Goal: Navigation & Orientation: Find specific page/section

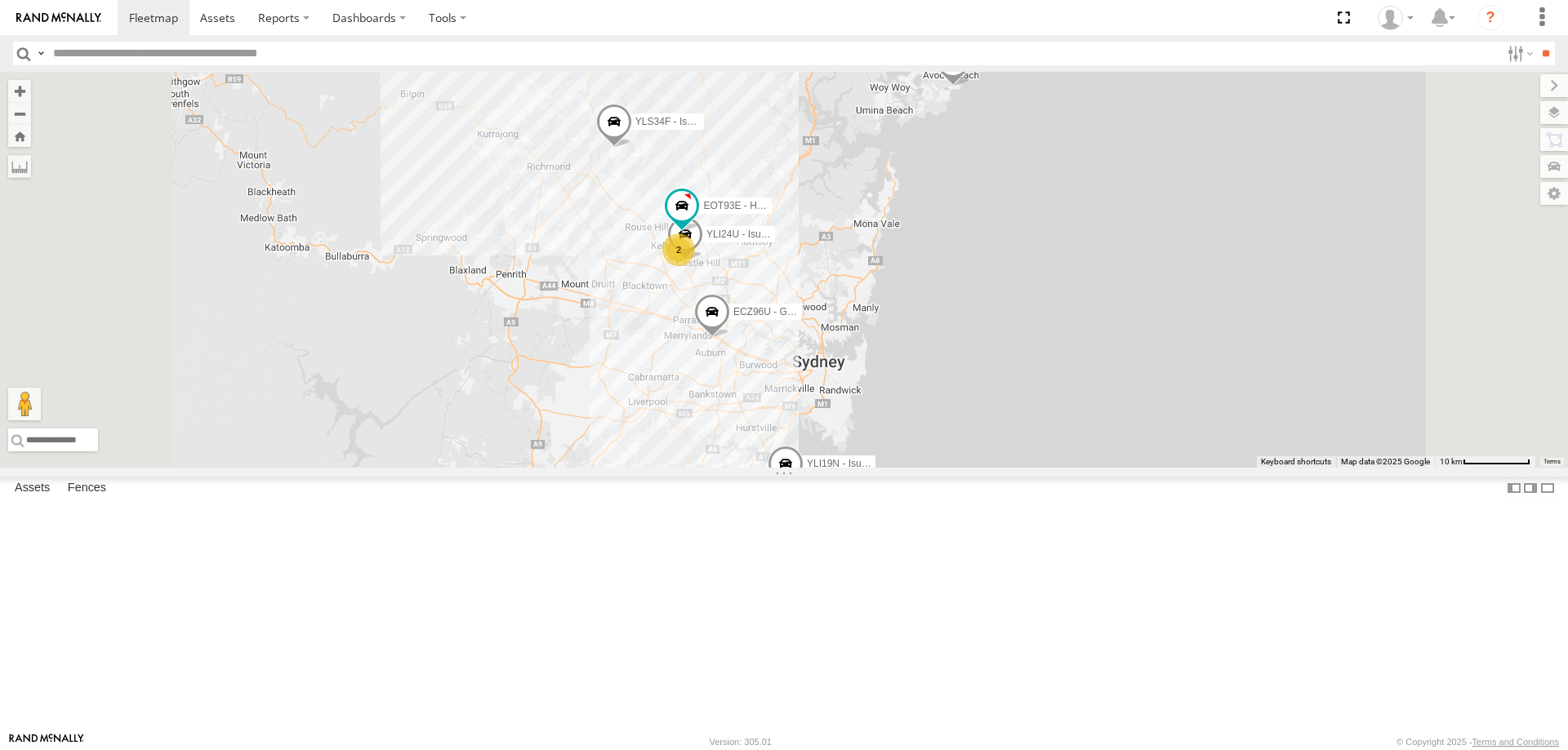
select select "**********"
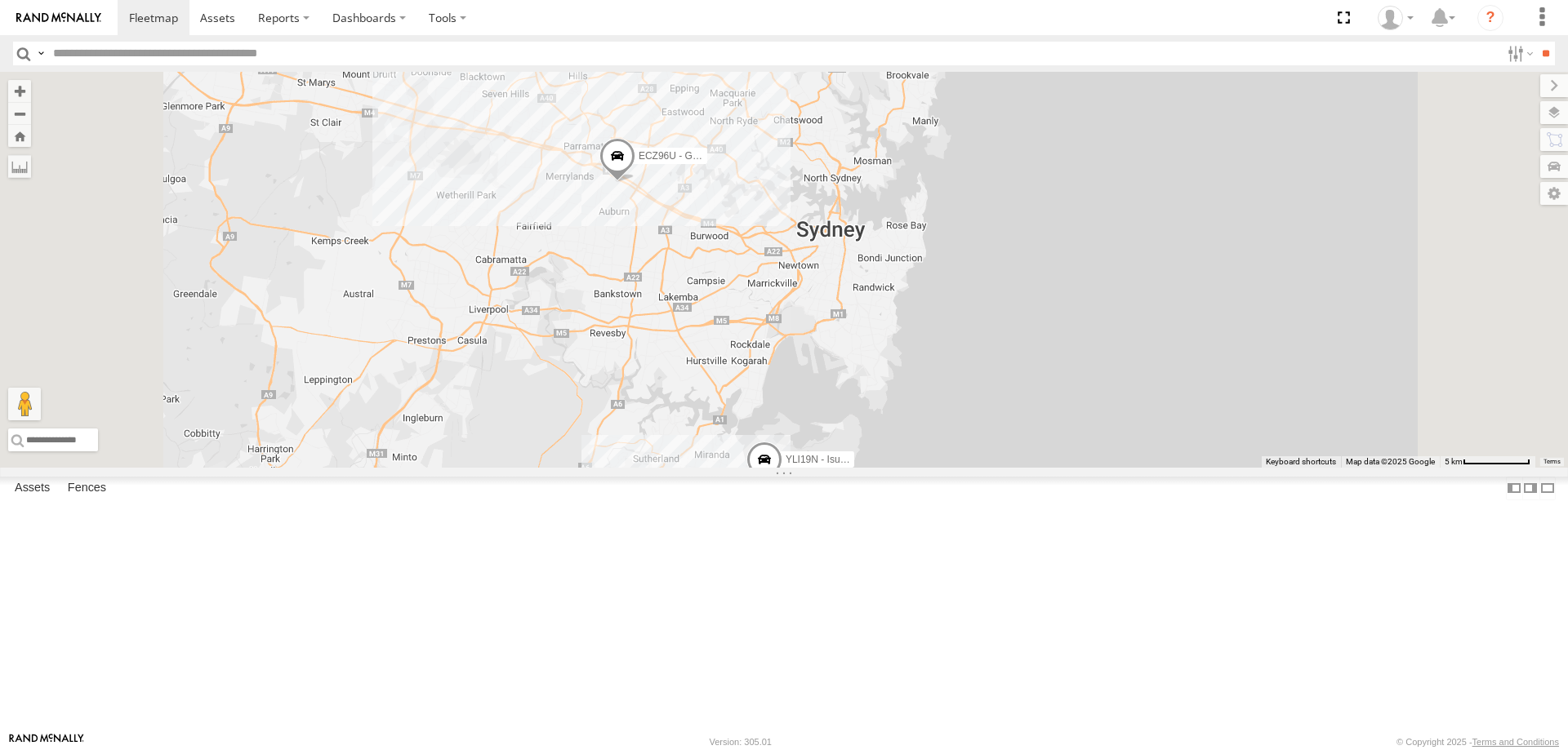
click at [566, 21] on div "3" at bounding box center [550, 5] width 32 height 32
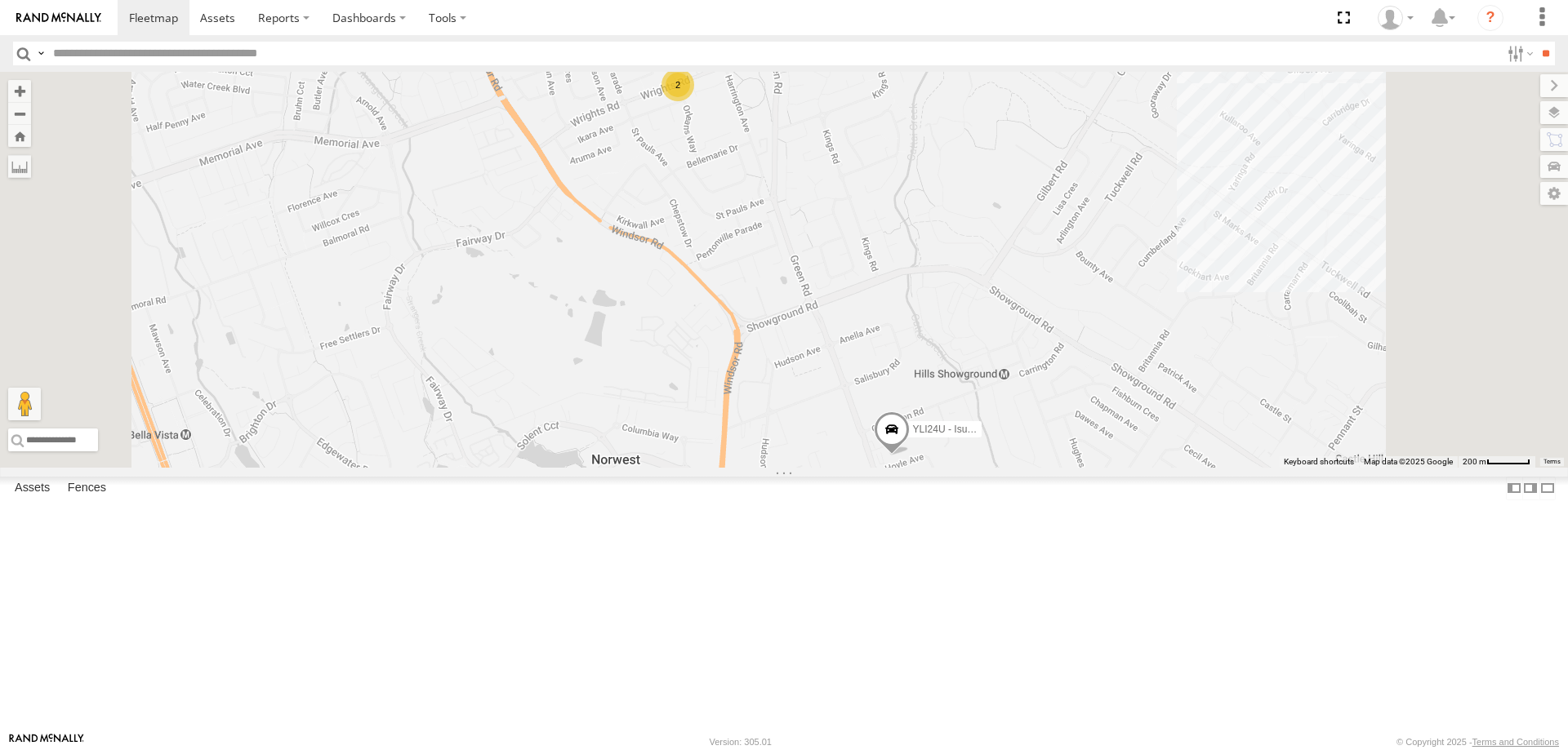
click at [694, 101] on div "2" at bounding box center [677, 84] width 32 height 32
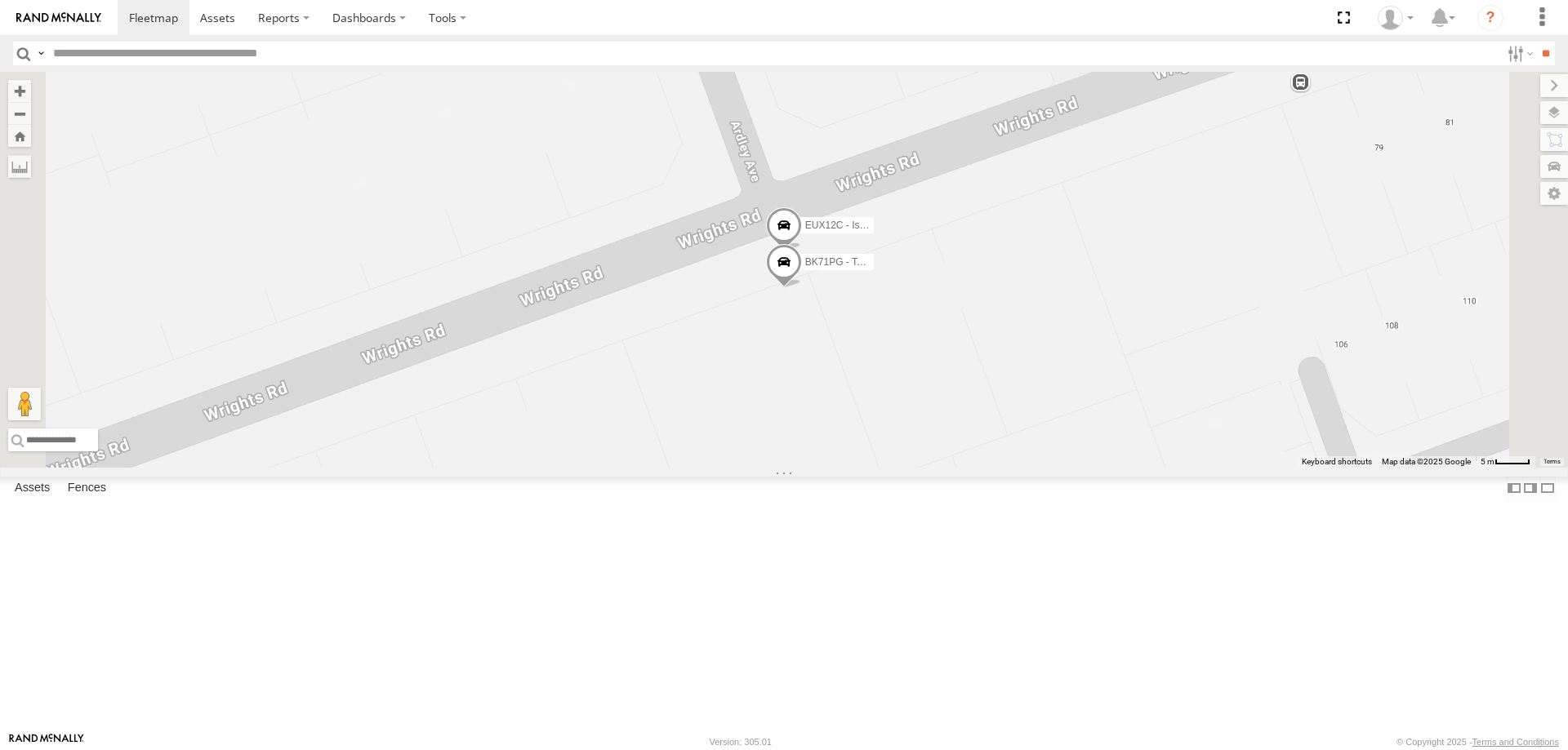
click at [802, 288] on span at bounding box center [783, 267] width 36 height 44
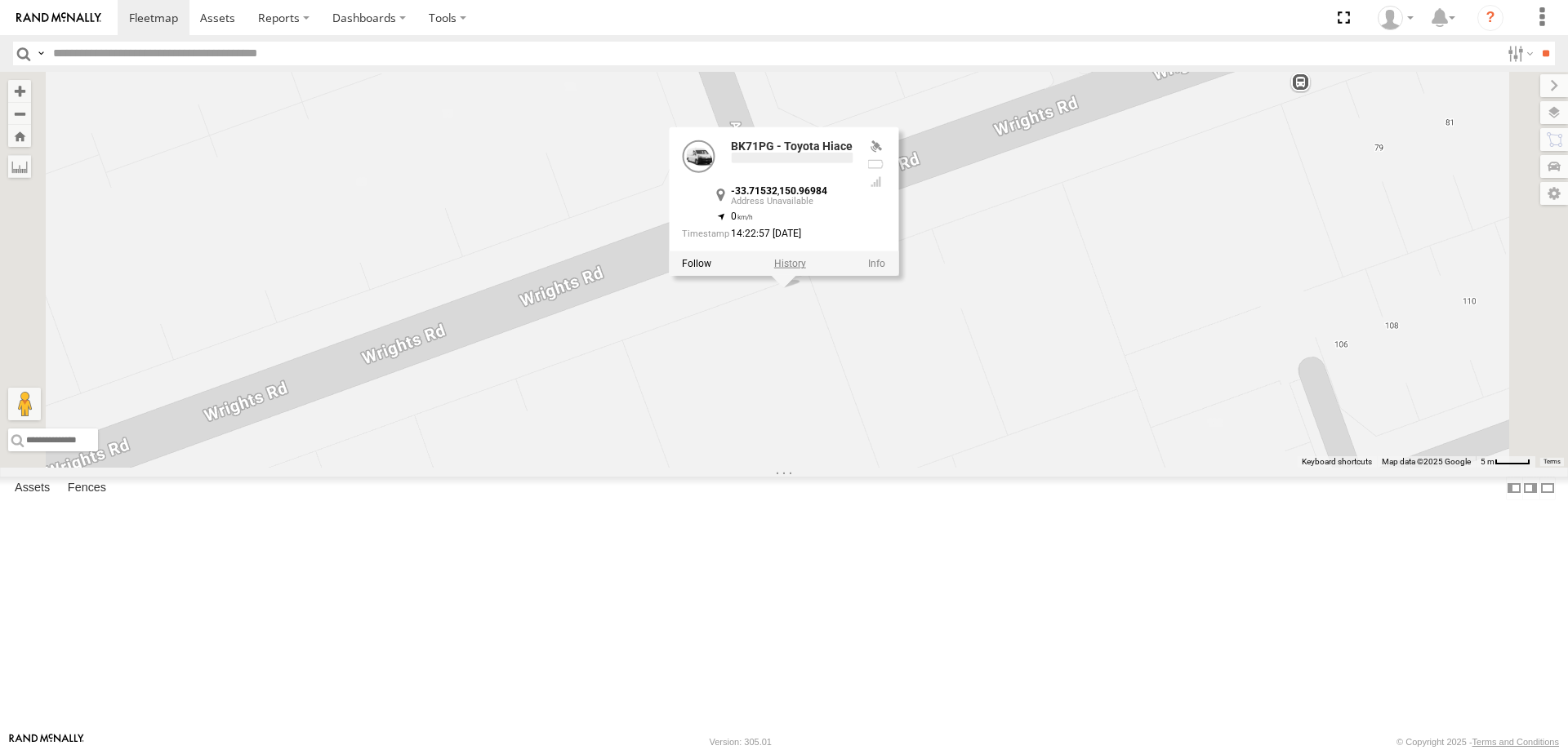
click at [806, 269] on label at bounding box center [790, 264] width 32 height 11
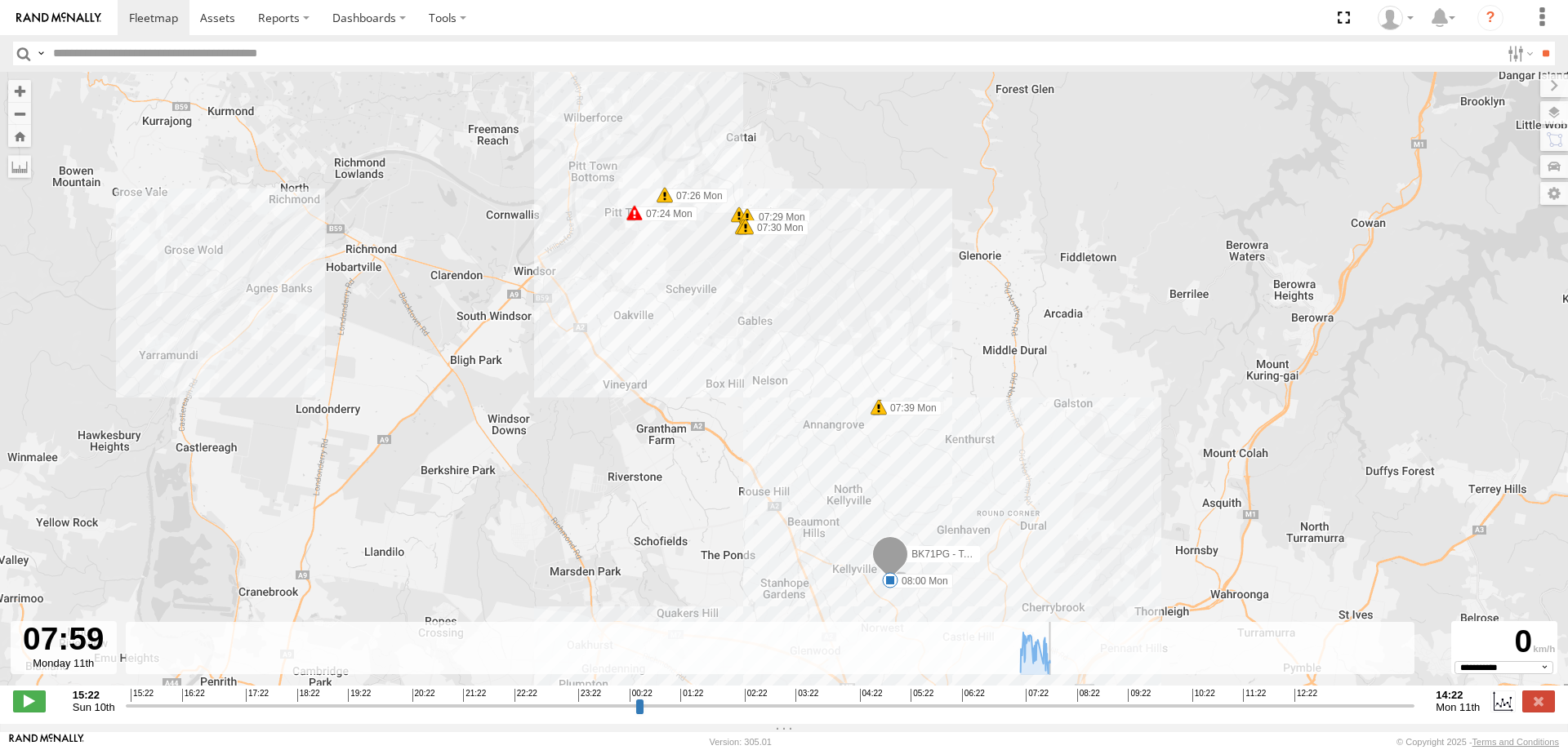
drag, startPoint x: 132, startPoint y: 715, endPoint x: 1054, endPoint y: 699, distance: 922.1
click at [1054, 699] on input "range" at bounding box center [770, 706] width 1289 height 16
click at [1534, 711] on label at bounding box center [1538, 701] width 32 height 21
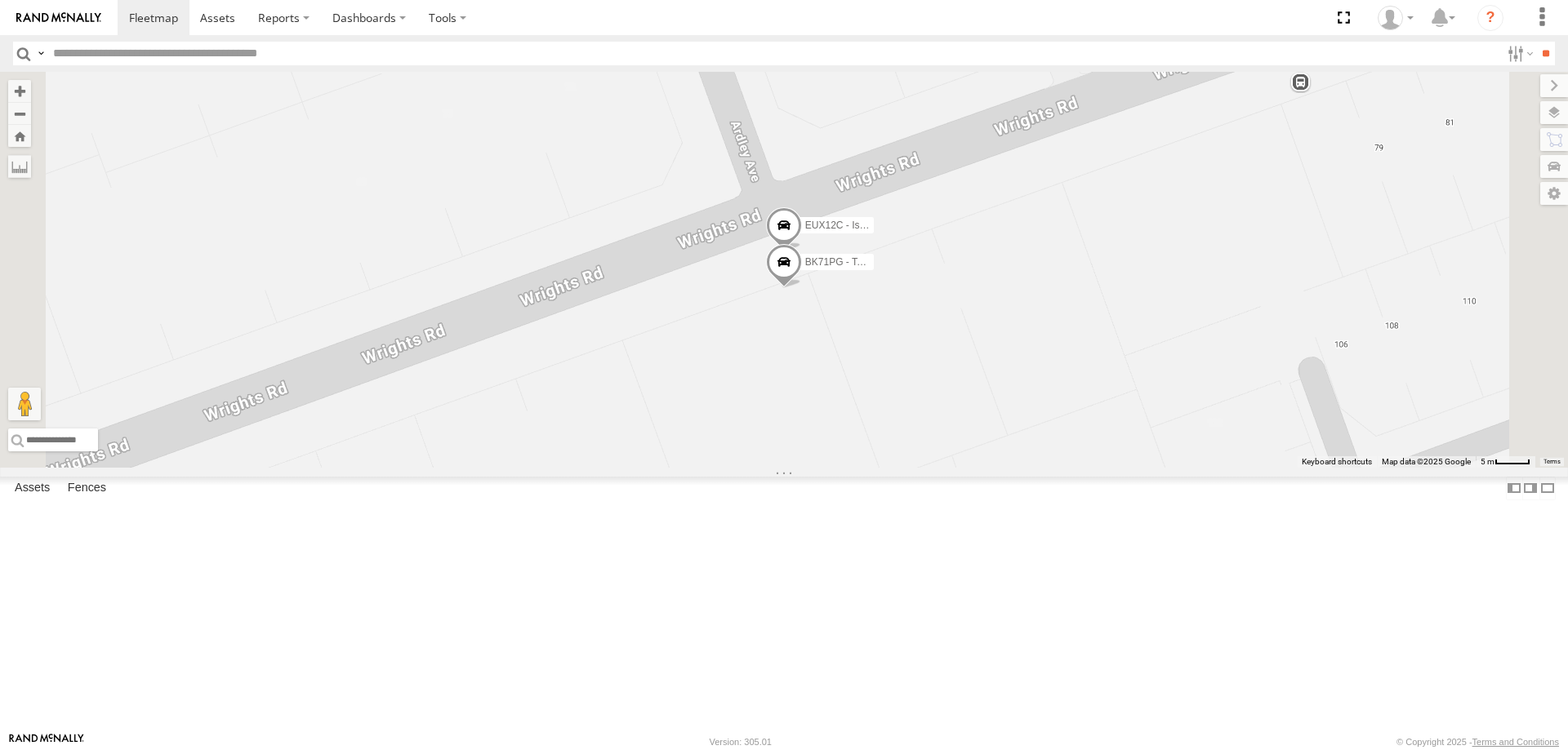
click at [802, 252] on span at bounding box center [783, 230] width 36 height 44
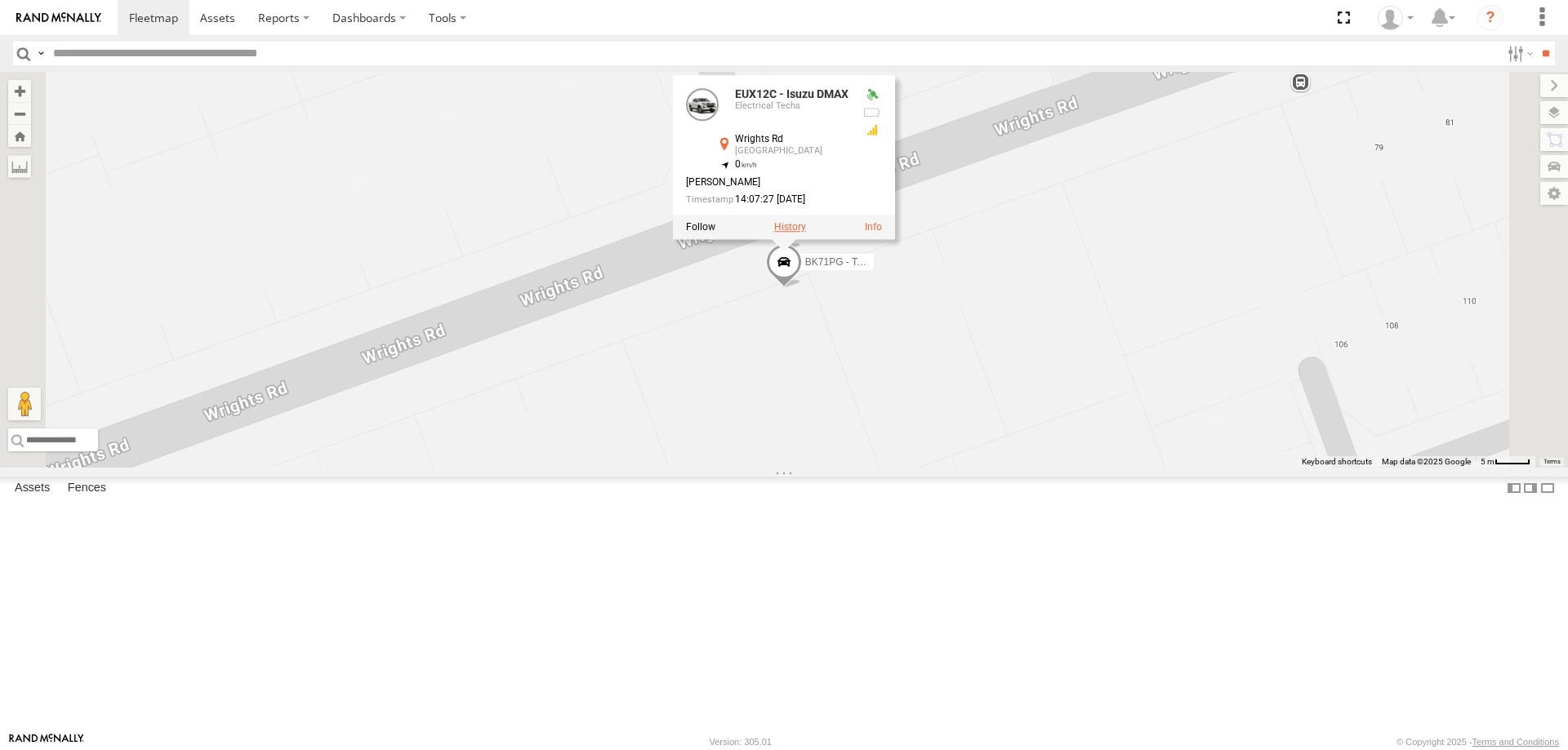
click at [806, 232] on label at bounding box center [790, 227] width 32 height 11
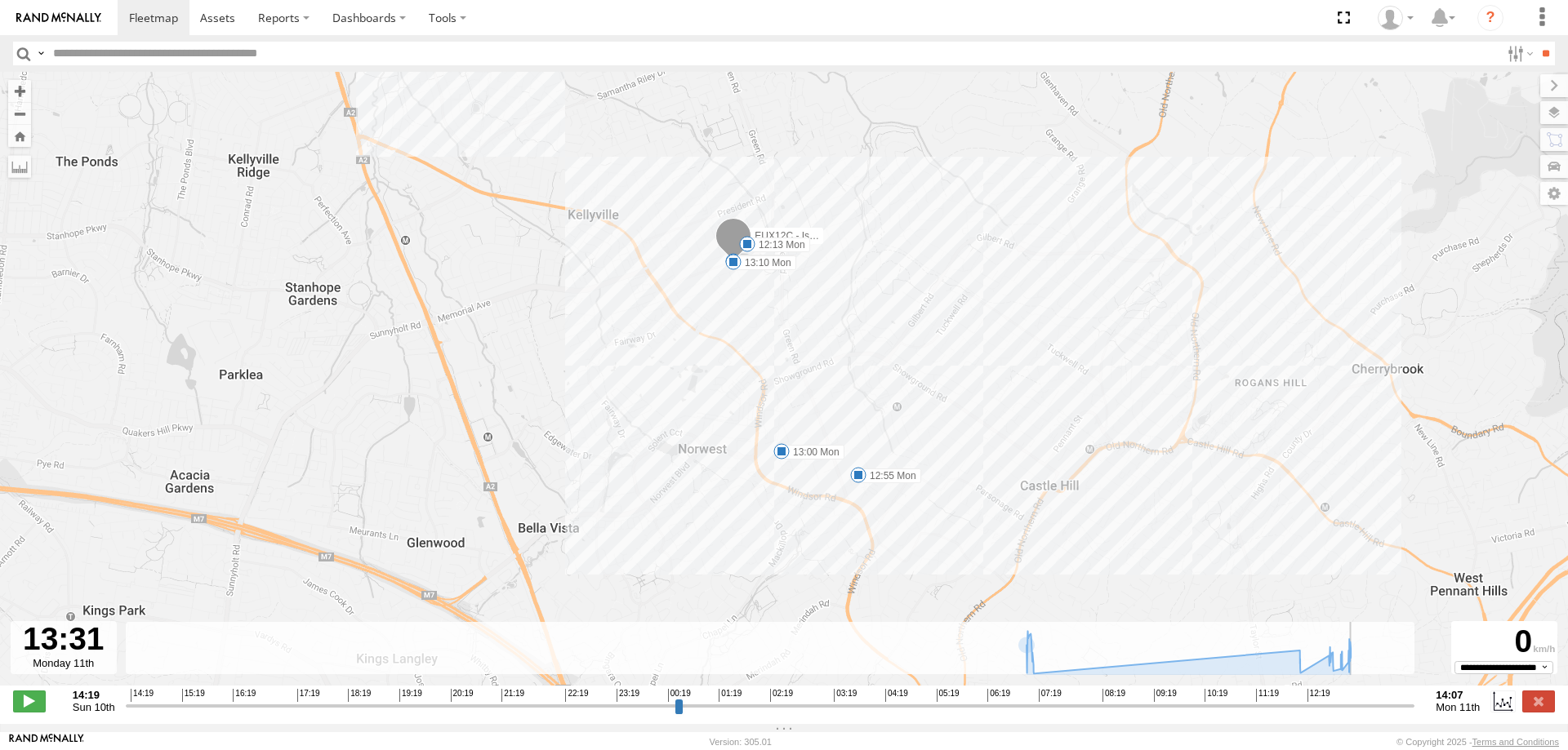
drag, startPoint x: 129, startPoint y: 716, endPoint x: 1377, endPoint y: 706, distance: 1248.0
click at [1377, 706] on input "range" at bounding box center [770, 706] width 1289 height 16
click at [1528, 712] on label at bounding box center [1538, 701] width 32 height 21
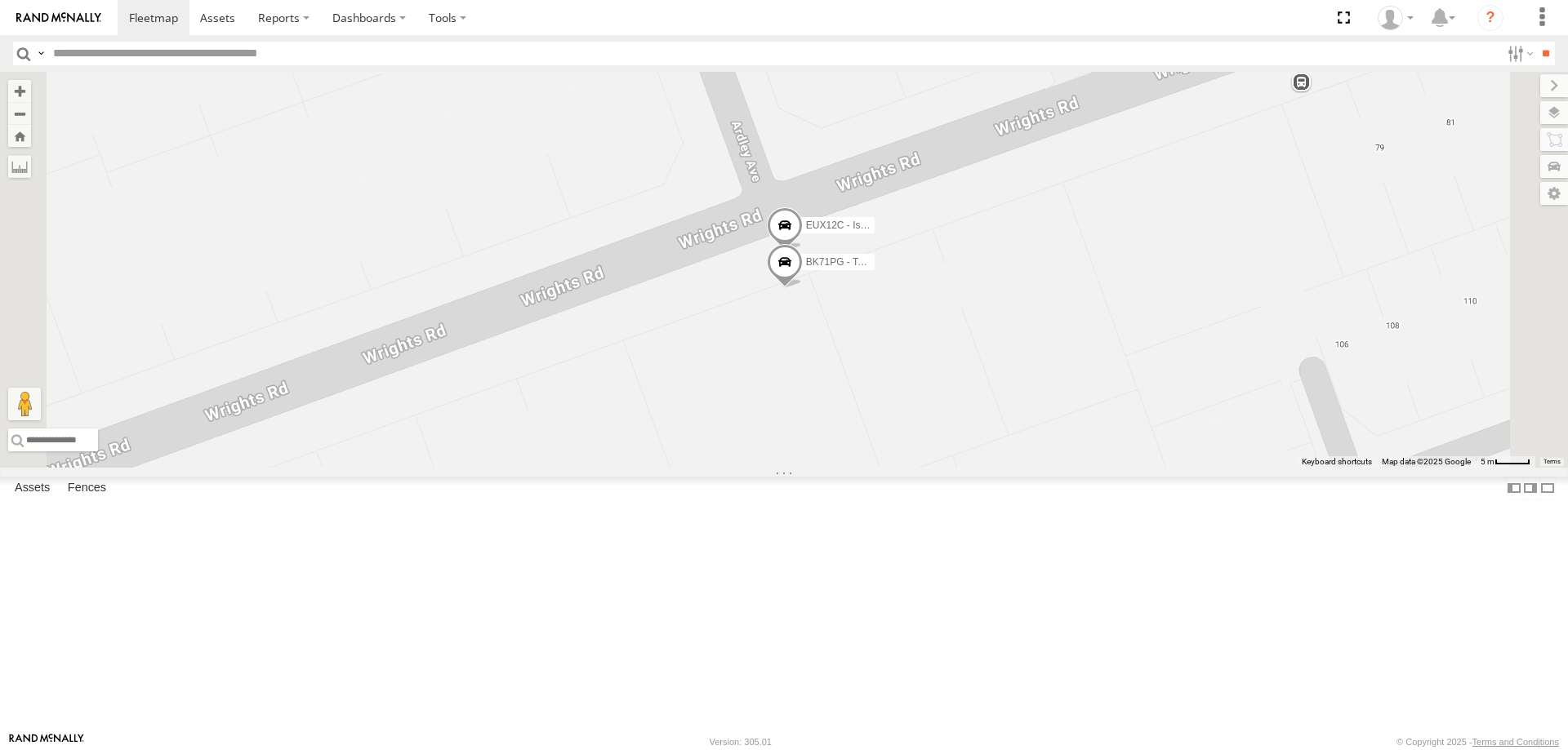
click at [970, 403] on div "EUX12C - Isuzu DMAX BK71PG - Toyota Hiace" at bounding box center [784, 269] width 1568 height 396
click at [802, 288] on span at bounding box center [784, 267] width 36 height 44
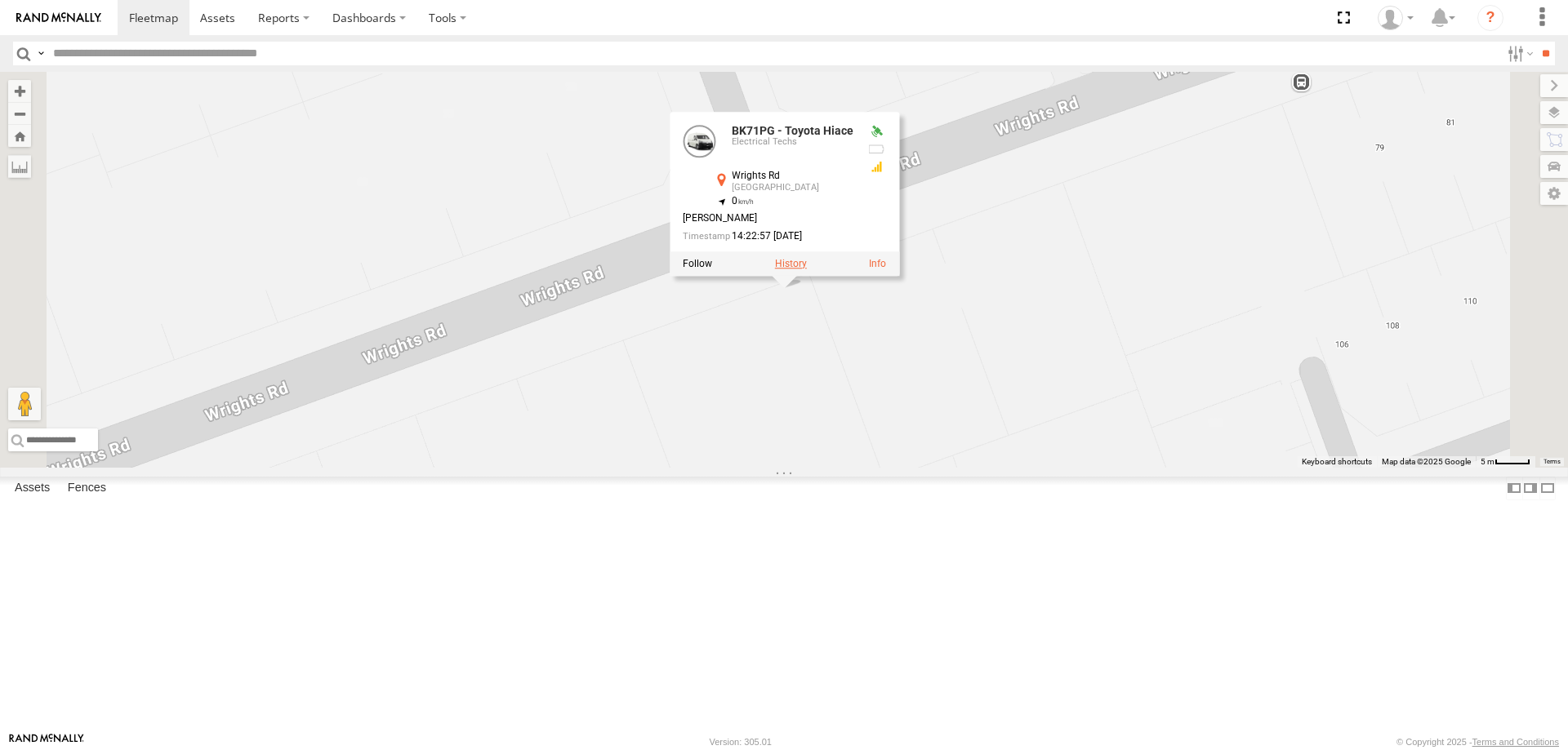
click at [807, 269] on label at bounding box center [790, 264] width 32 height 11
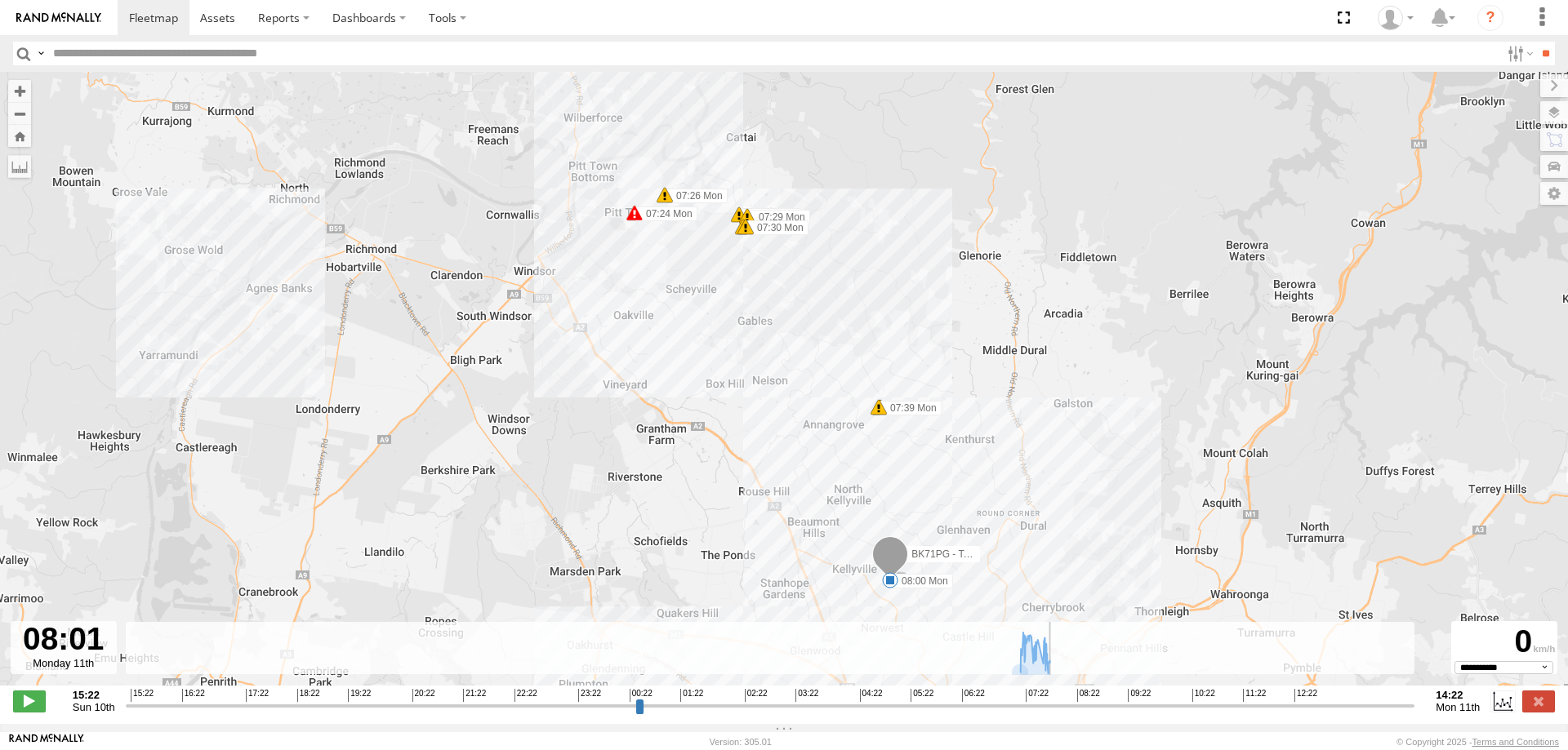
drag, startPoint x: 130, startPoint y: 719, endPoint x: 1056, endPoint y: 673, distance: 927.1
type input "**********"
click at [1056, 698] on input "range" at bounding box center [770, 706] width 1289 height 16
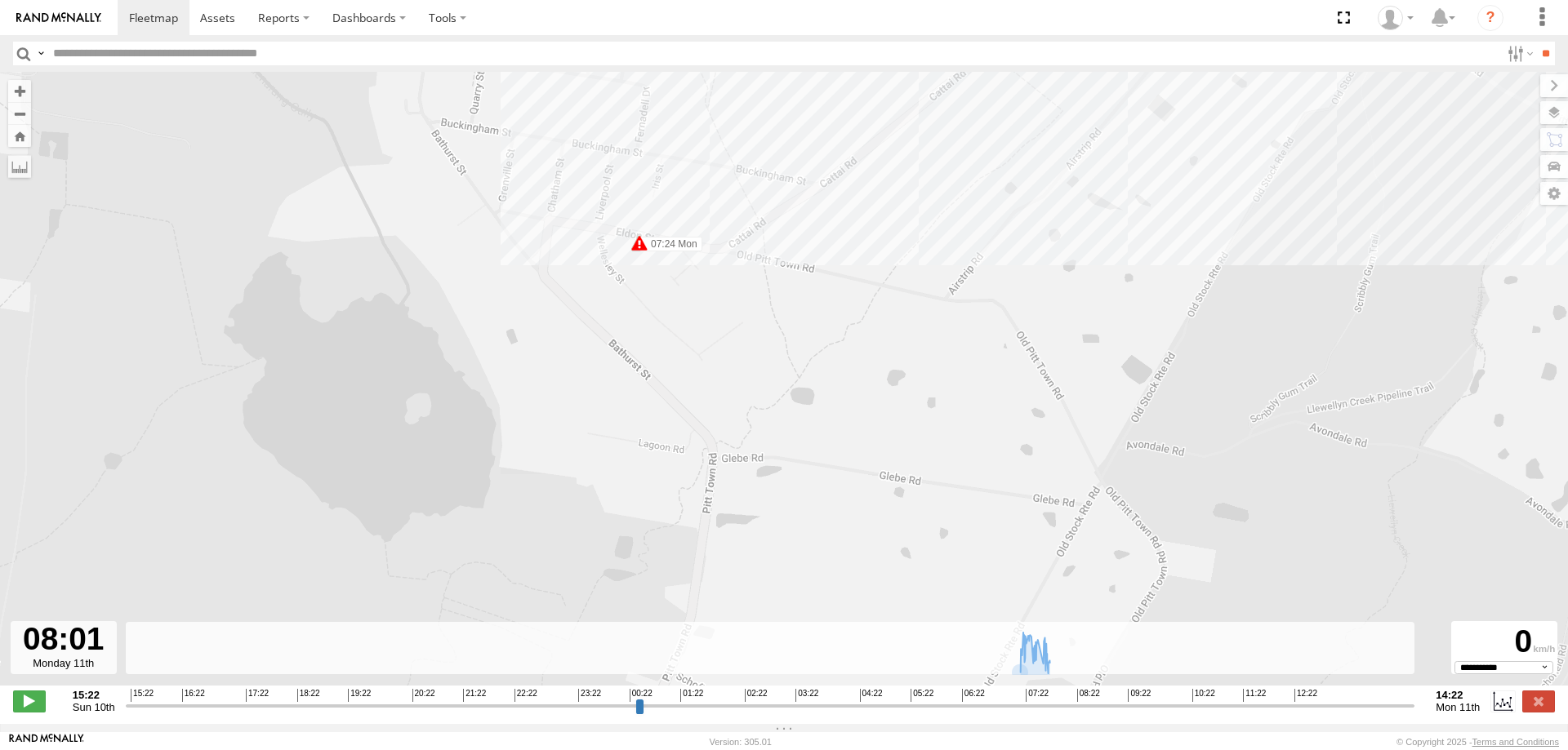
click at [641, 245] on span at bounding box center [639, 244] width 17 height 17
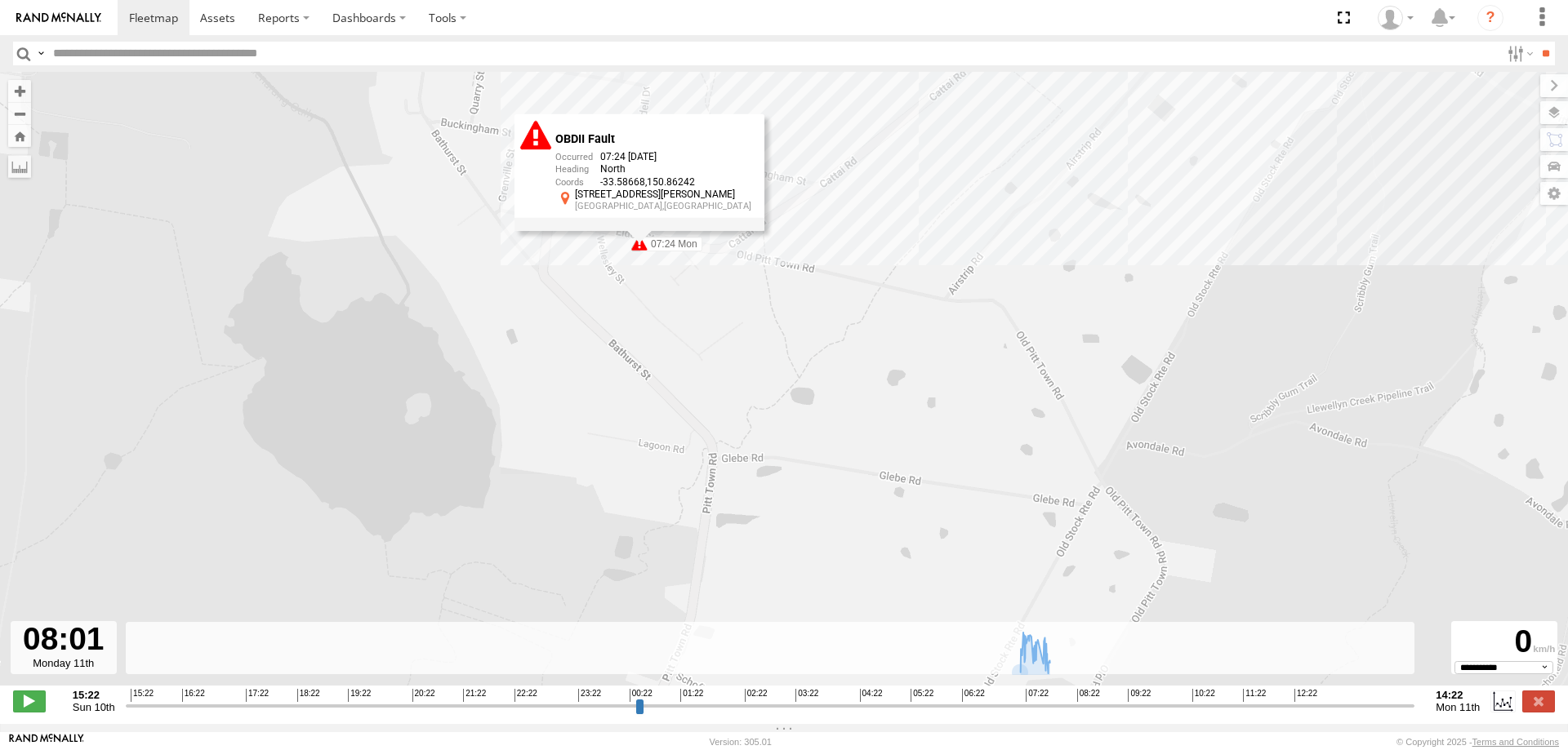
click at [979, 471] on div "BK71PG - Toyota Hiace 07:24 Mon 07:24 Mon 07:26 Mon 07:29 Mon 07:29 Mon 07:30 M…" at bounding box center [784, 387] width 1568 height 631
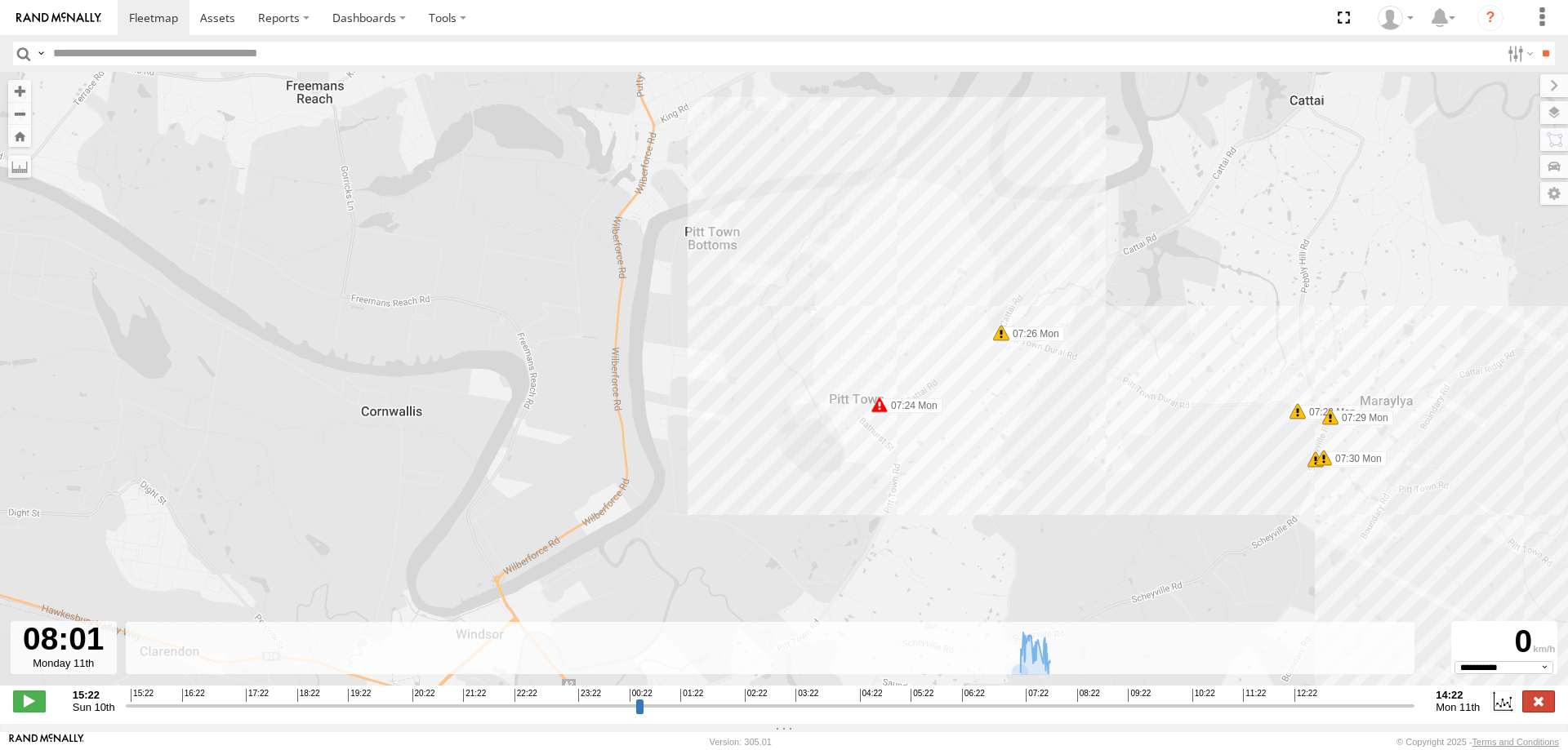
click at [1527, 712] on label at bounding box center [1538, 701] width 32 height 21
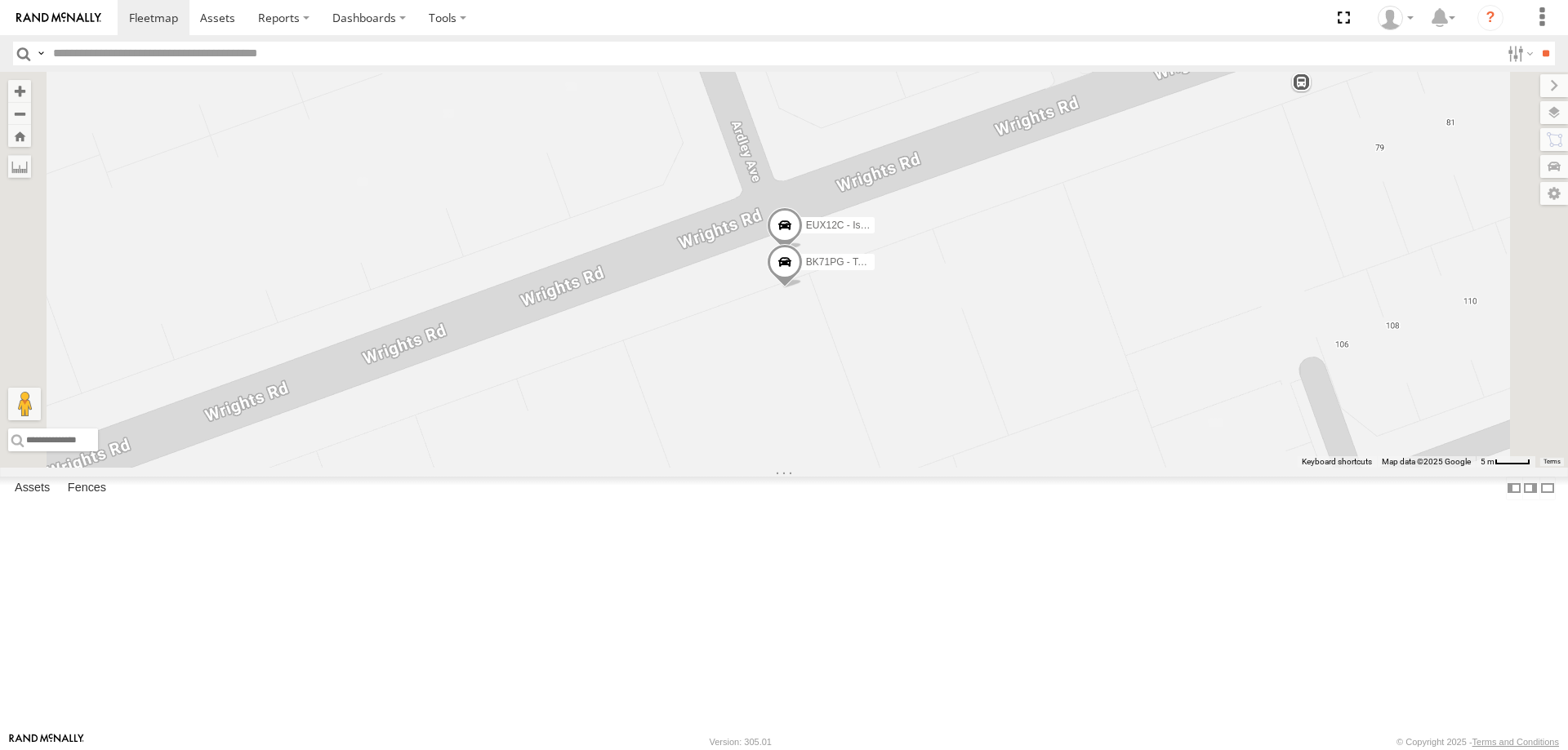
click at [802, 288] on span at bounding box center [784, 267] width 36 height 44
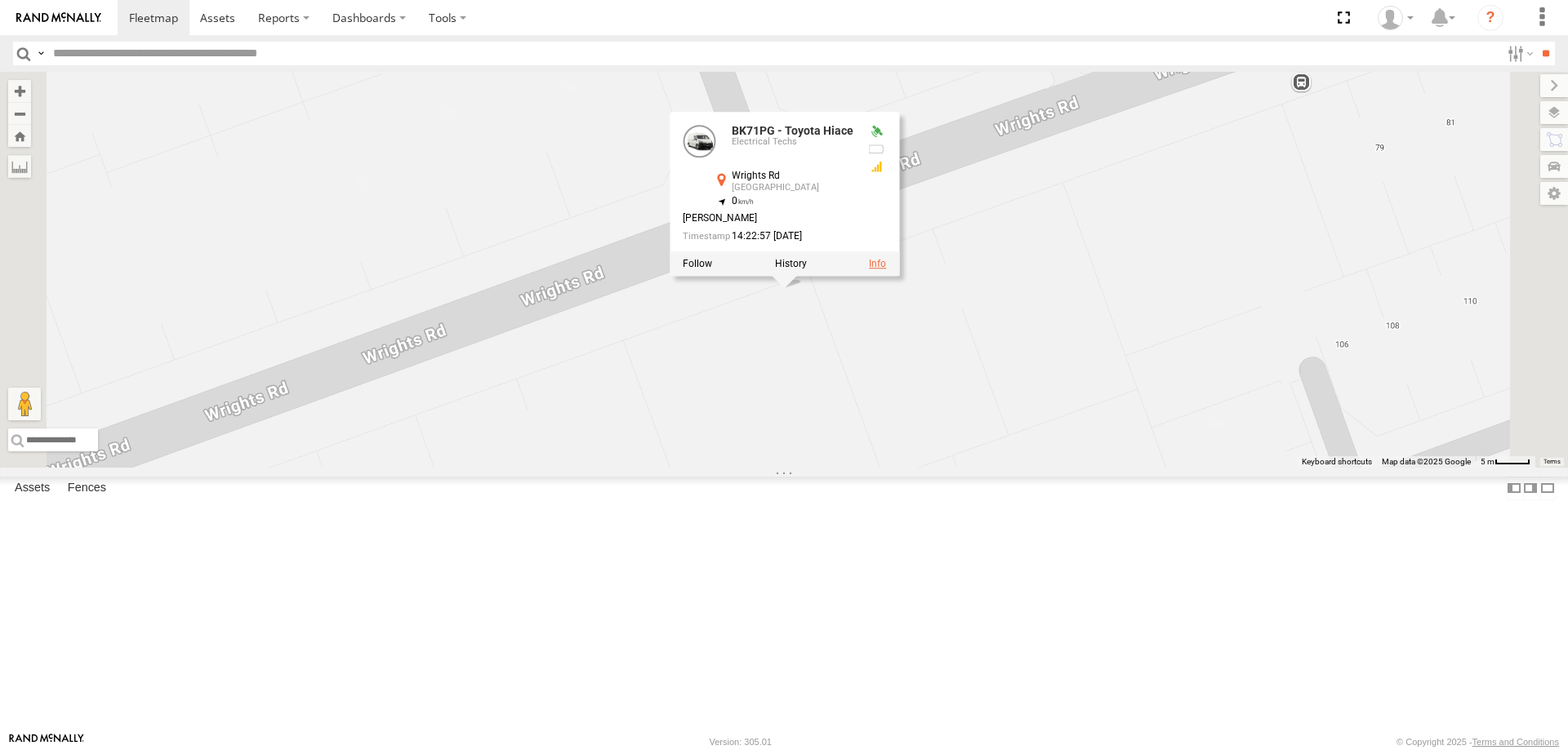
click at [885, 269] on link at bounding box center [877, 264] width 18 height 11
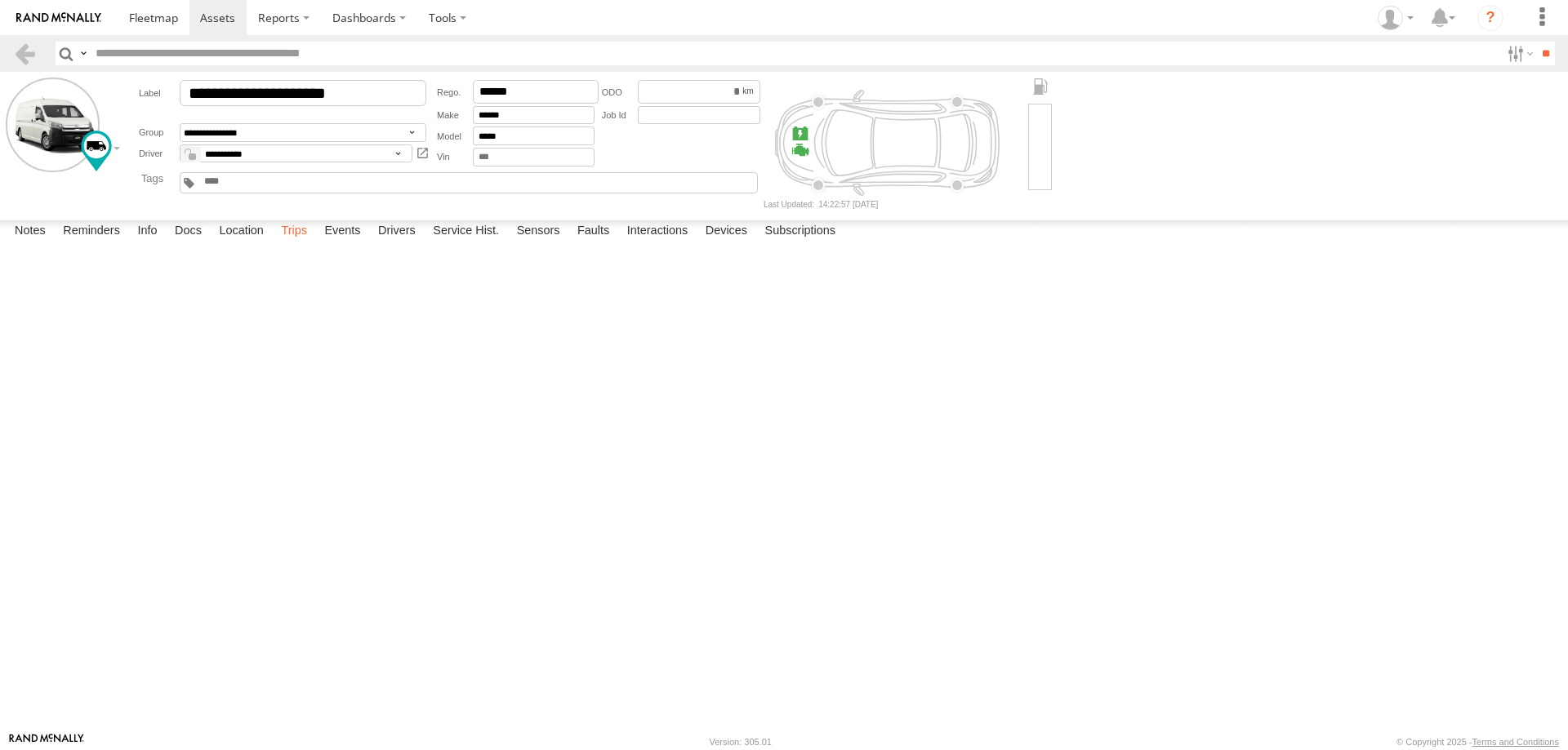
click at [309, 244] on label "Trips" at bounding box center [294, 232] width 42 height 23
click at [32, 54] on link at bounding box center [25, 54] width 24 height 24
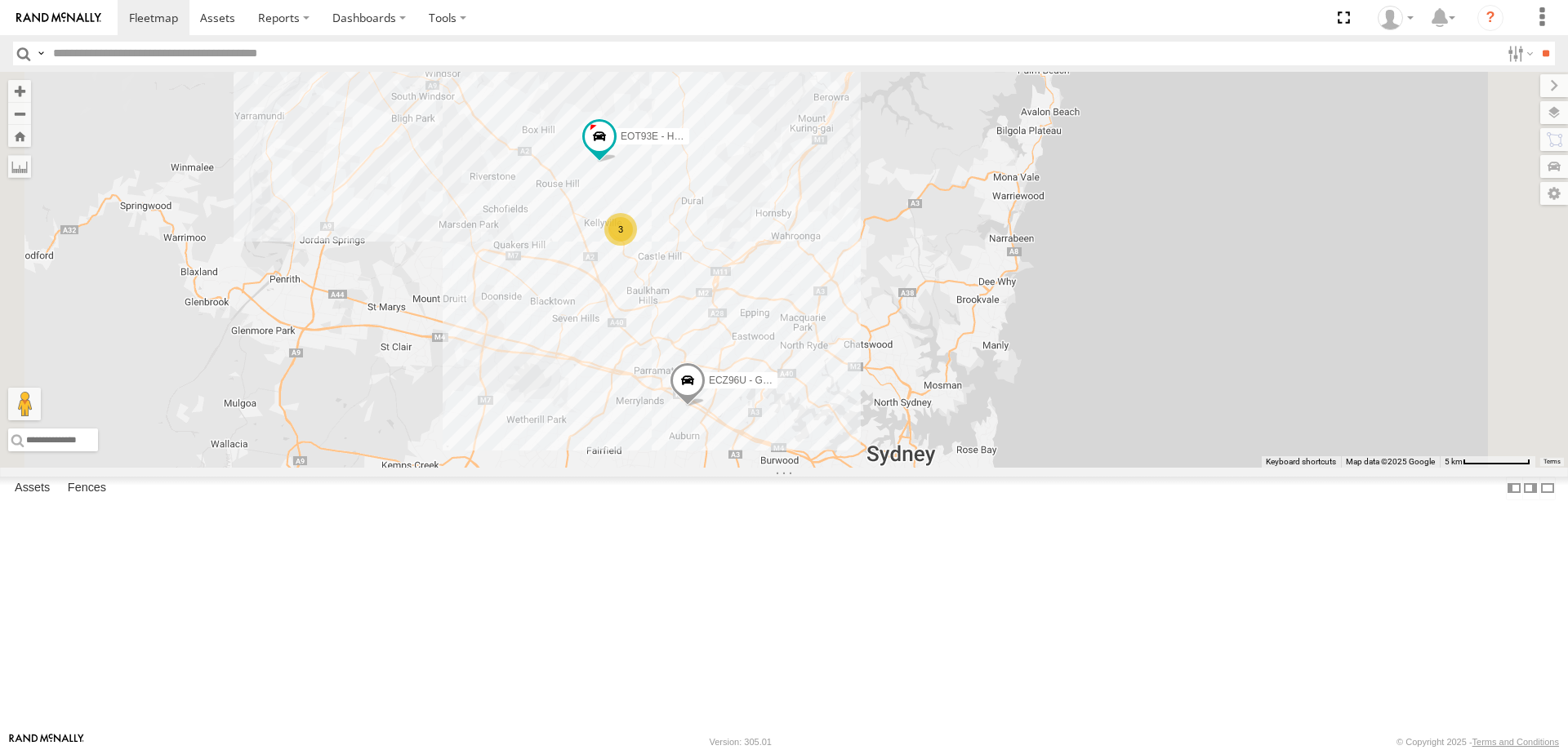
click at [636, 245] on div "3" at bounding box center [620, 229] width 32 height 32
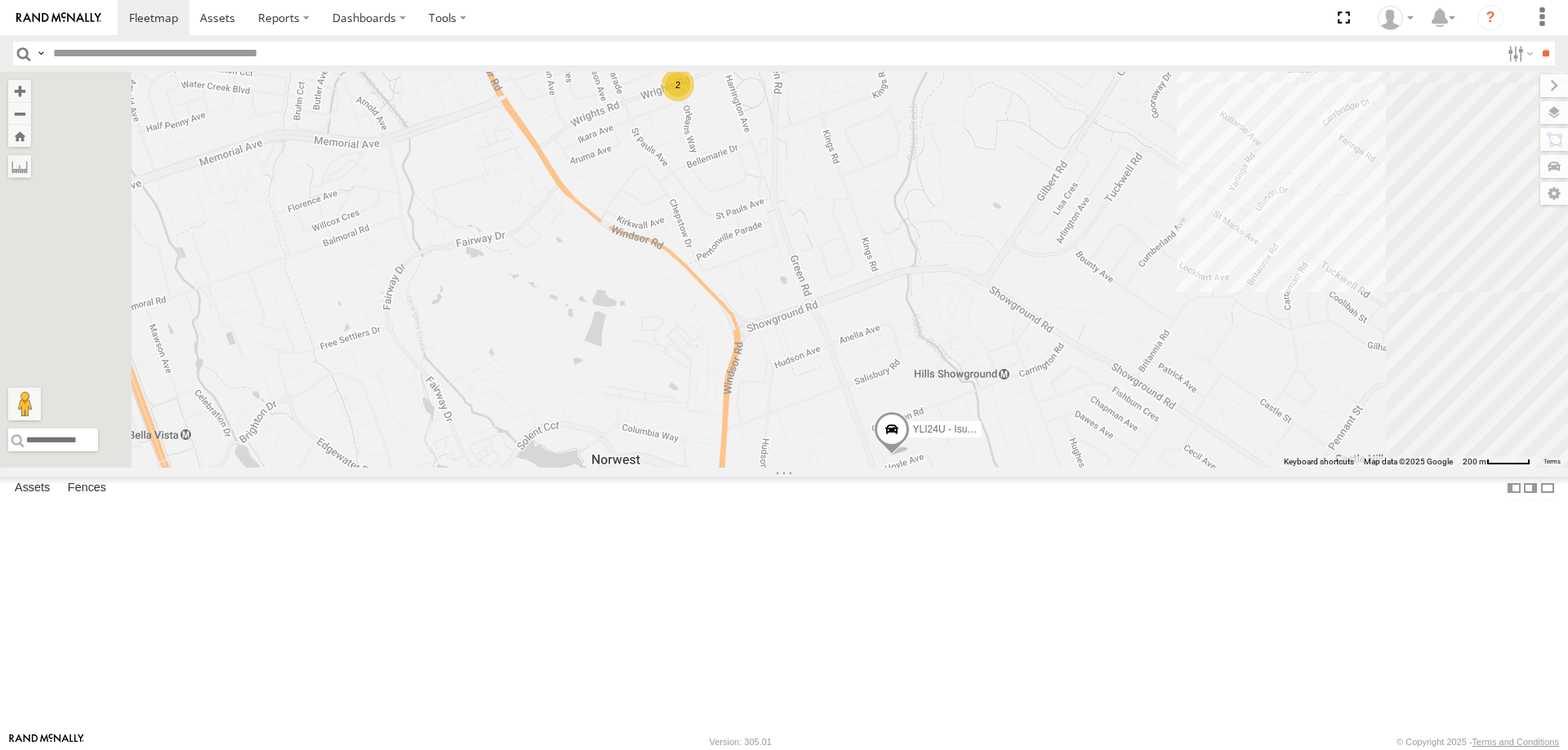
click at [694, 101] on div "2" at bounding box center [677, 84] width 32 height 32
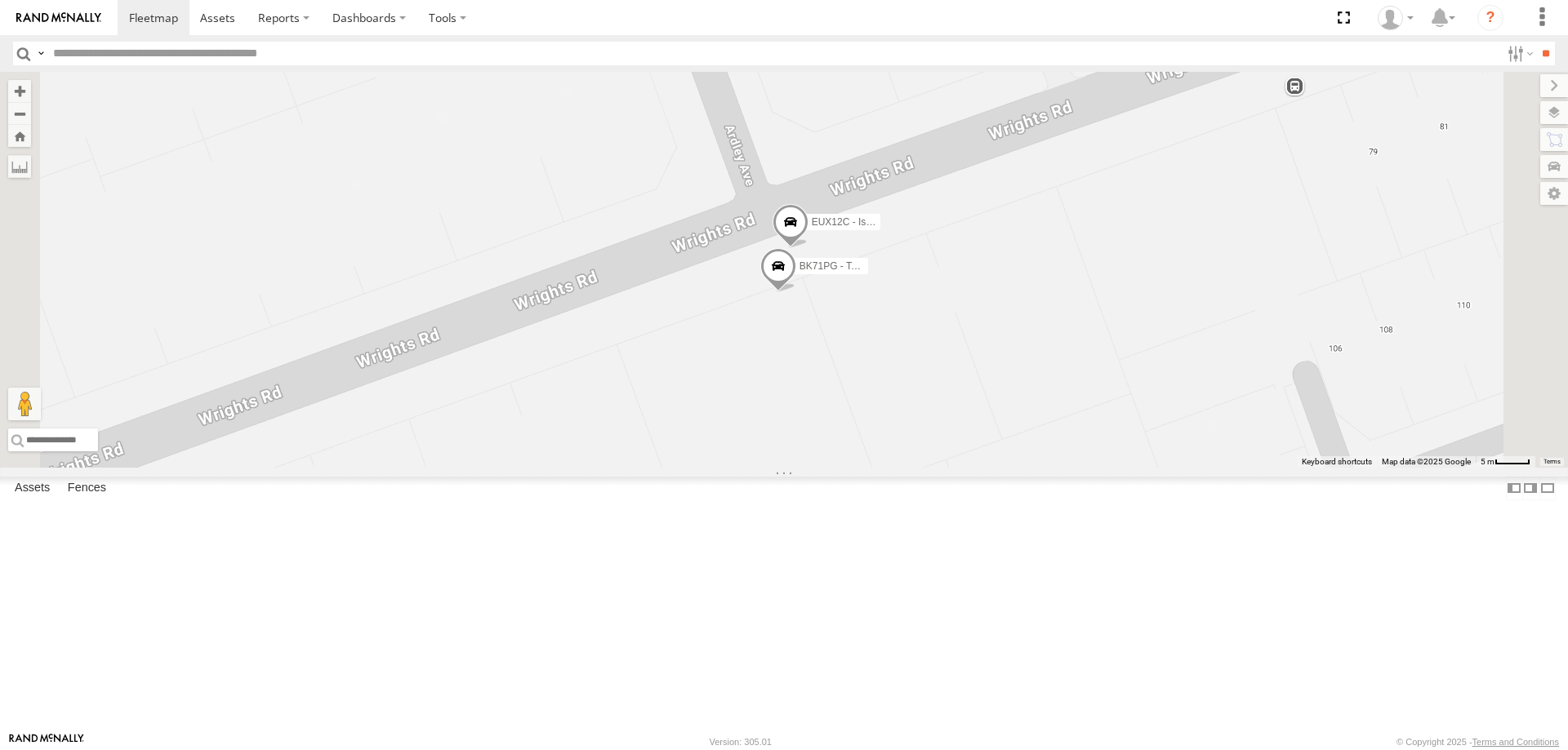
click at [808, 248] on span at bounding box center [790, 226] width 36 height 44
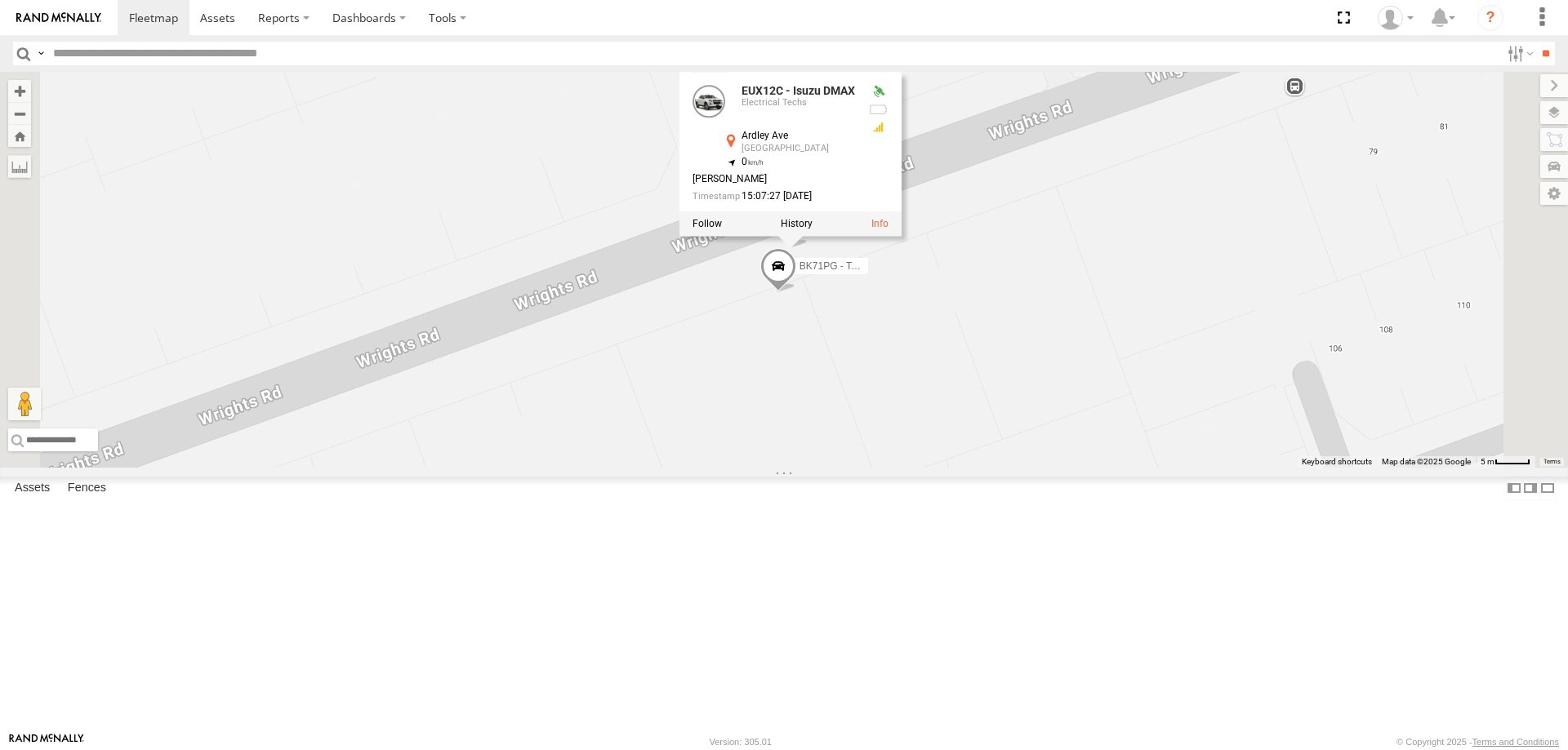
click at [832, 324] on div "YLI19N - Isuzu DMAX ECZ96U - Great Wall CS45WU - LDV EOT93E - HiAce YLI01U - Is…" at bounding box center [784, 269] width 1568 height 396
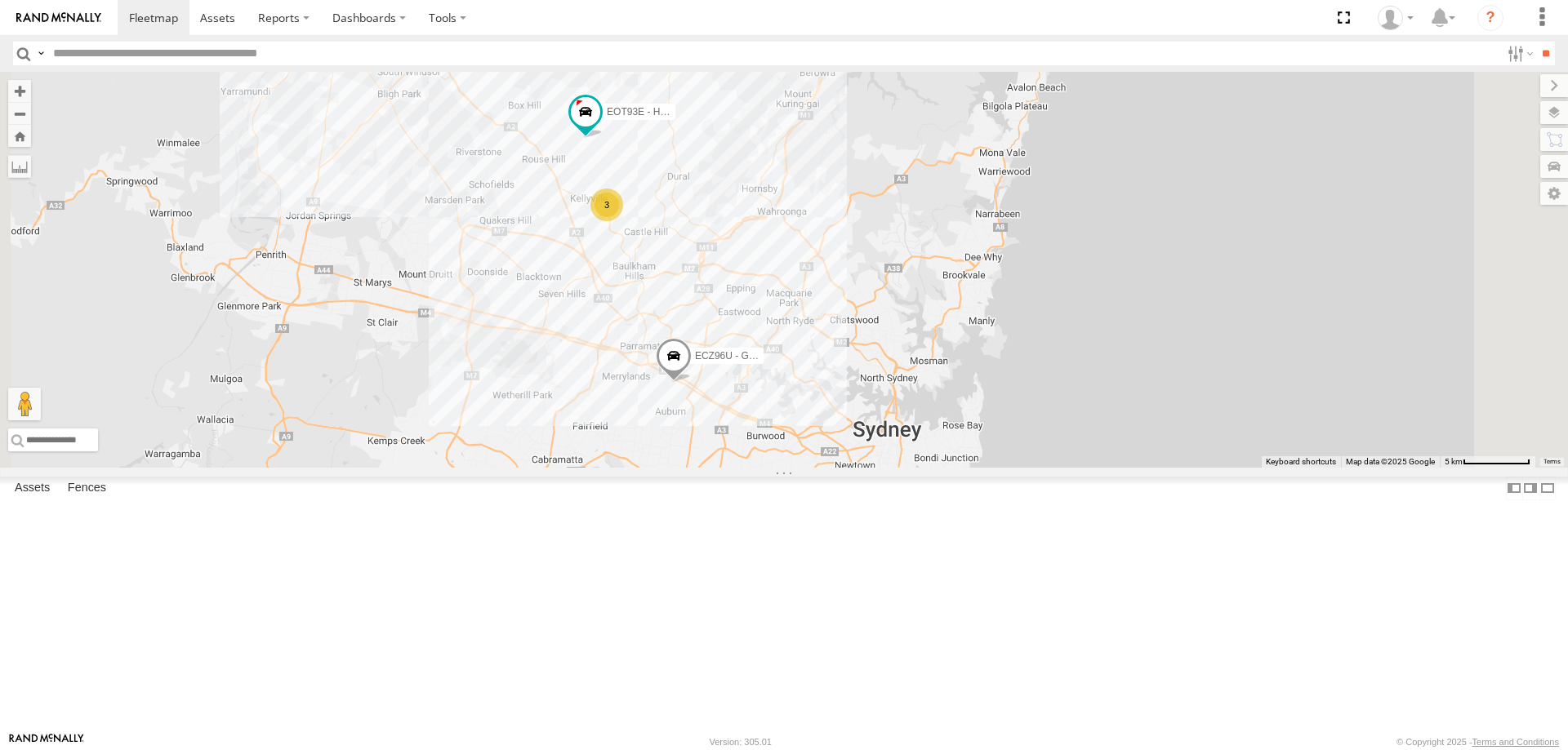
drag, startPoint x: 784, startPoint y: 227, endPoint x: 793, endPoint y: 324, distance: 97.4
click at [793, 324] on div "YLI19N - Isuzu DMAX ECZ96U - Great Wall CS45WU - LDV EOT93E - HiAce YLI01U - Is…" at bounding box center [784, 269] width 1568 height 396
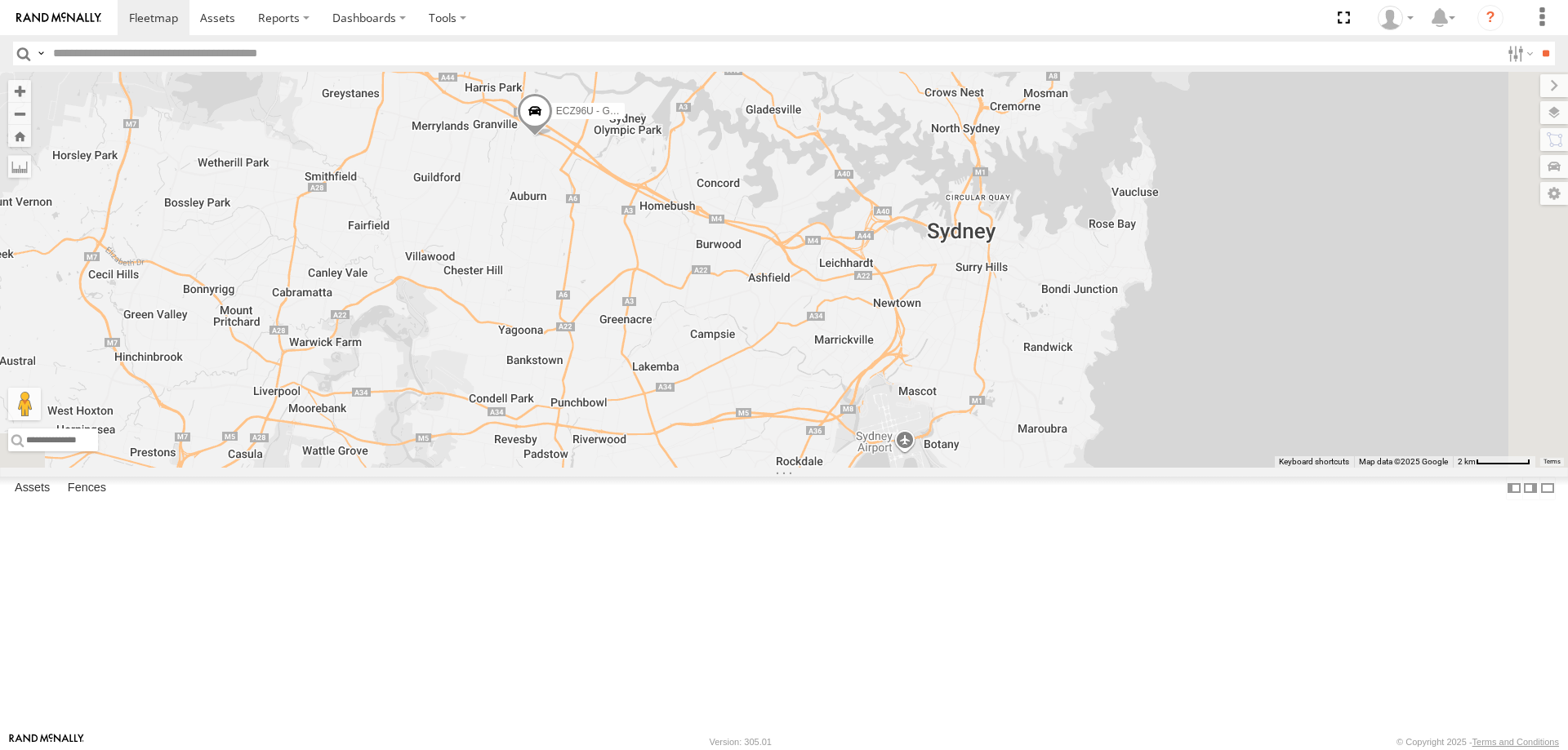
drag, startPoint x: 1155, startPoint y: 514, endPoint x: 942, endPoint y: 96, distance: 469.1
click at [942, 96] on div "YLI19N - Isuzu DMAX ECZ96U - Great Wall CS45WU - LDV EOT93E - HiAce YLI01U - Is…" at bounding box center [784, 269] width 1568 height 396
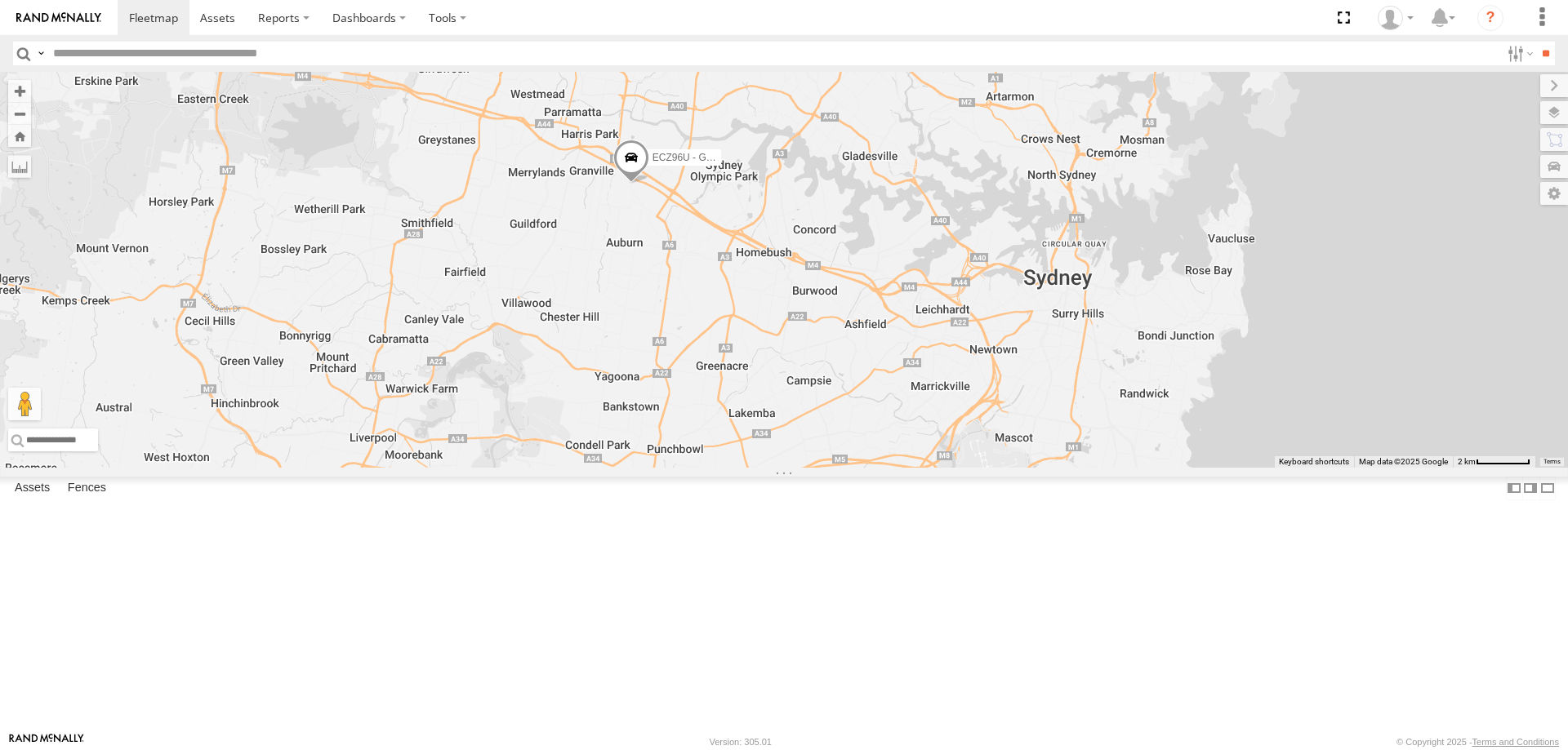
drag, startPoint x: 743, startPoint y: 217, endPoint x: 842, endPoint y: 264, distance: 109.6
click at [842, 264] on div "YLI19N - Isuzu DMAX ECZ96U - Great Wall CS45WU - LDV EOT93E - HiAce YLI01U - Is…" at bounding box center [784, 269] width 1568 height 396
click at [652, 185] on span at bounding box center [634, 163] width 36 height 44
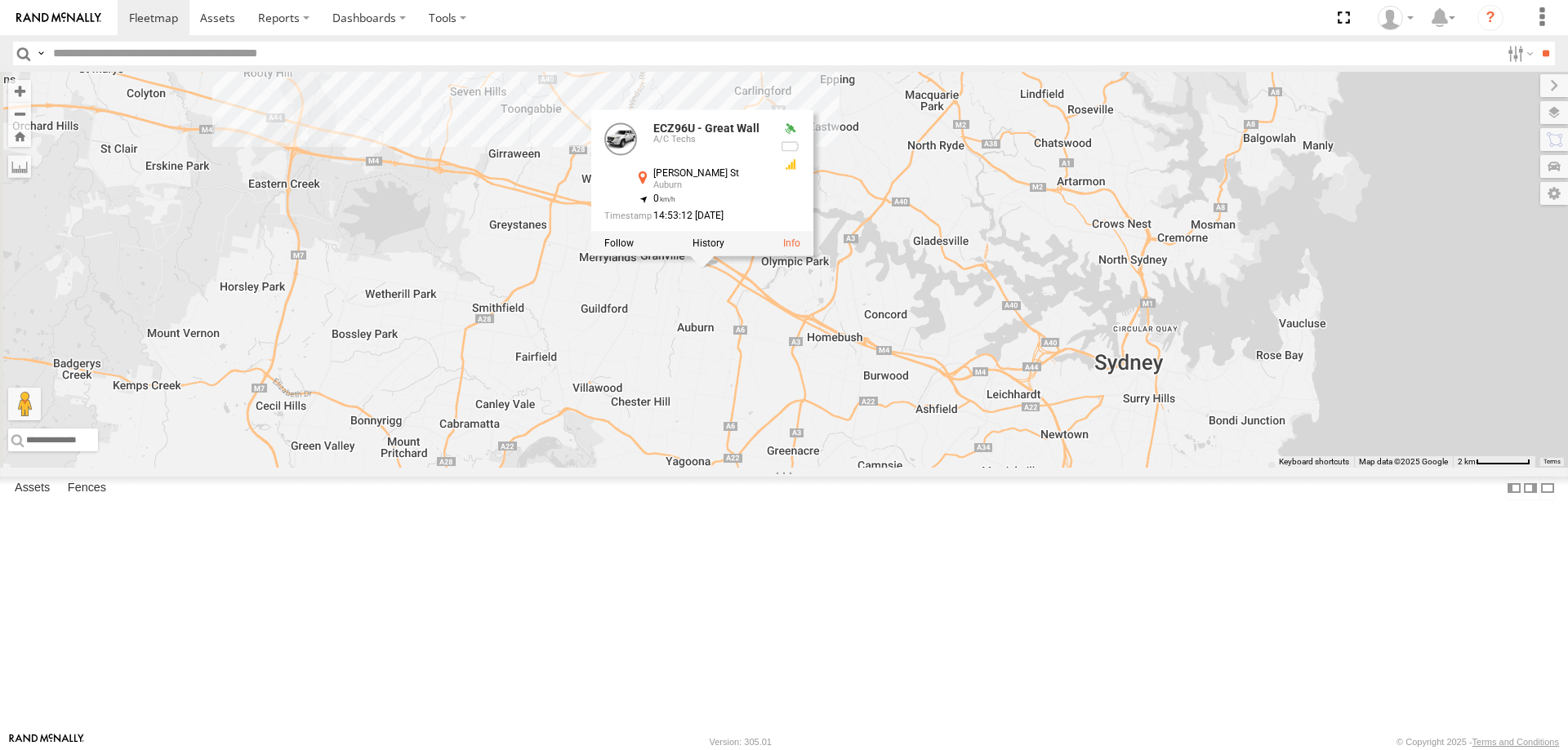
drag, startPoint x: 793, startPoint y: 434, endPoint x: 865, endPoint y: 523, distance: 114.5
click at [865, 468] on div "YLI19N - Isuzu DMAX ECZ96U - Great Wall CS45WU - LDV EOT93E - HiAce YLI01U - Is…" at bounding box center [784, 269] width 1568 height 396
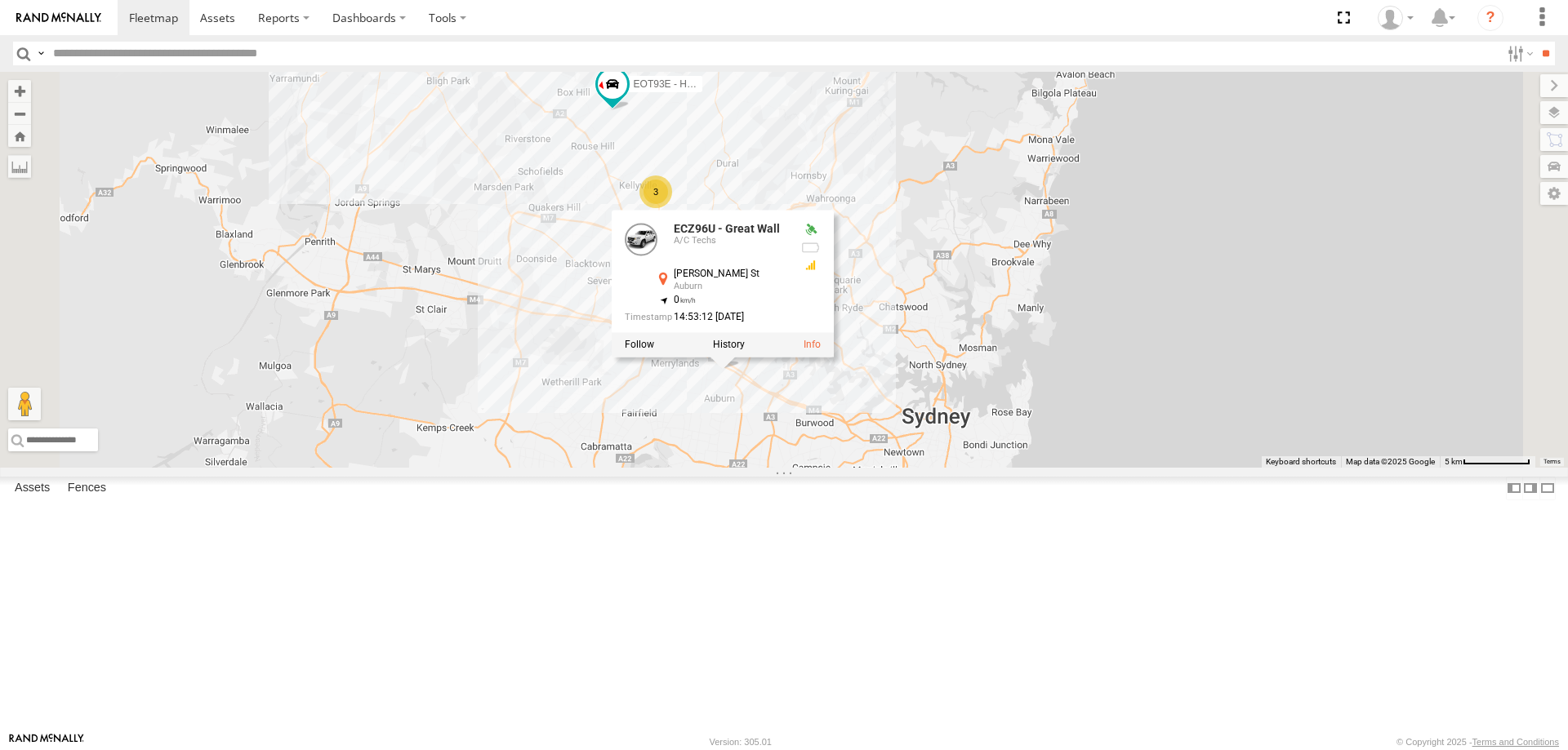
drag, startPoint x: 1101, startPoint y: 338, endPoint x: 1145, endPoint y: 380, distance: 60.8
click at [1145, 380] on div "YLI19N - Isuzu DMAX ECZ96U - Great Wall CS45WU - LDV EOT93E - HiAce YLI01U - Is…" at bounding box center [784, 269] width 1568 height 396
click at [1049, 468] on div "YLI19N - Isuzu DMAX ECZ96U - Great Wall CS45WU - LDV EOT93E - HiAce YLI01U - Is…" at bounding box center [784, 269] width 1568 height 396
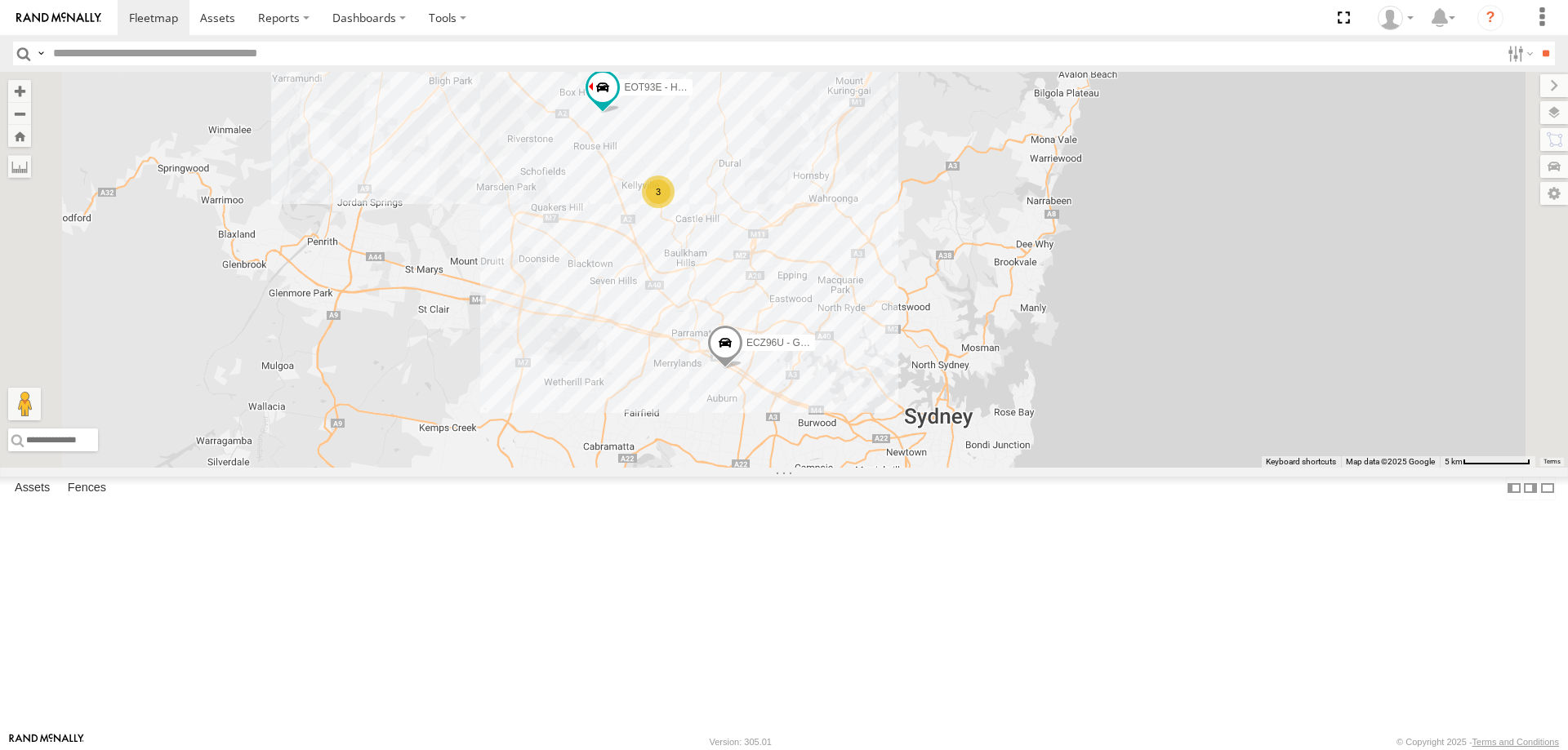
click at [743, 369] on span at bounding box center [725, 347] width 36 height 44
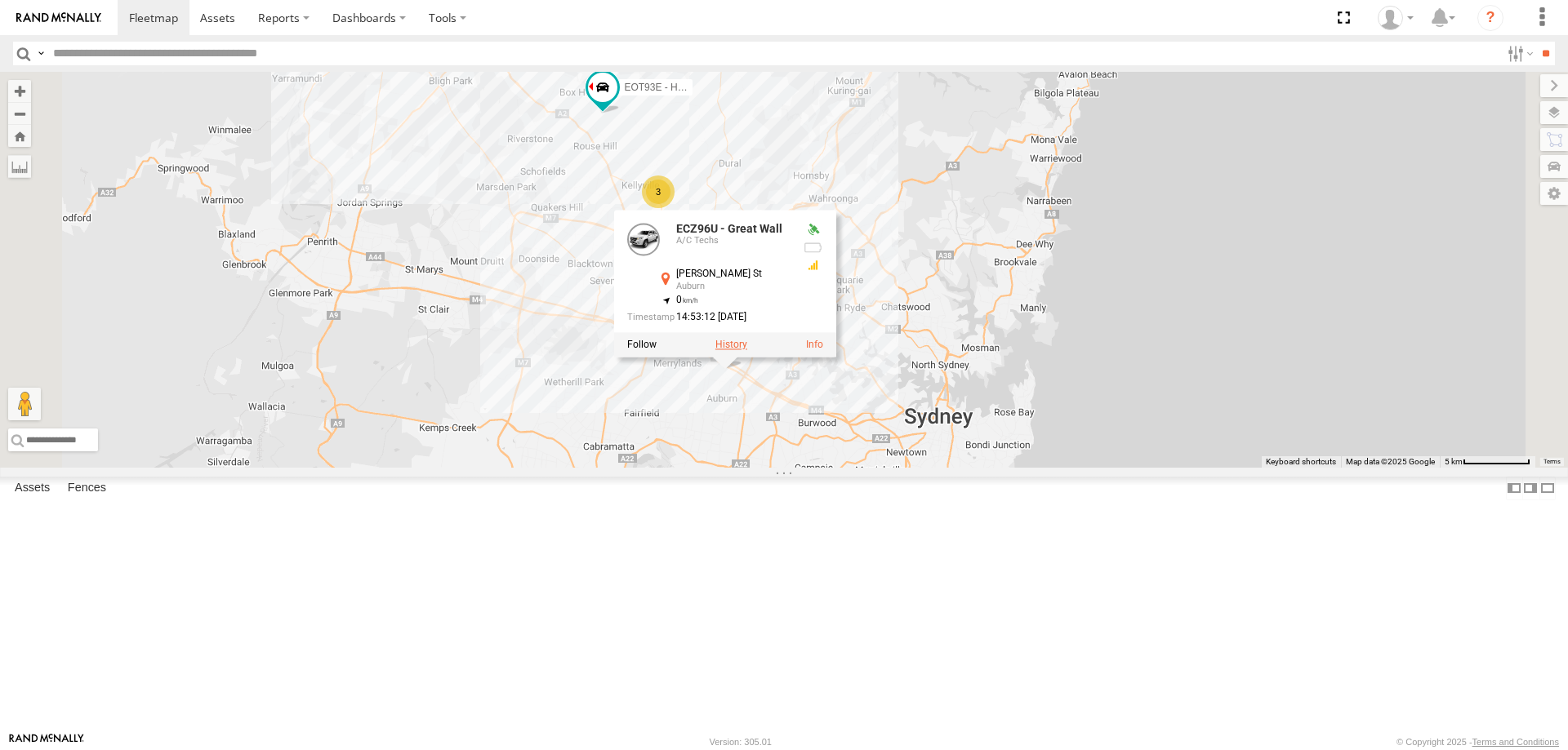
click at [747, 351] on label at bounding box center [731, 344] width 32 height 11
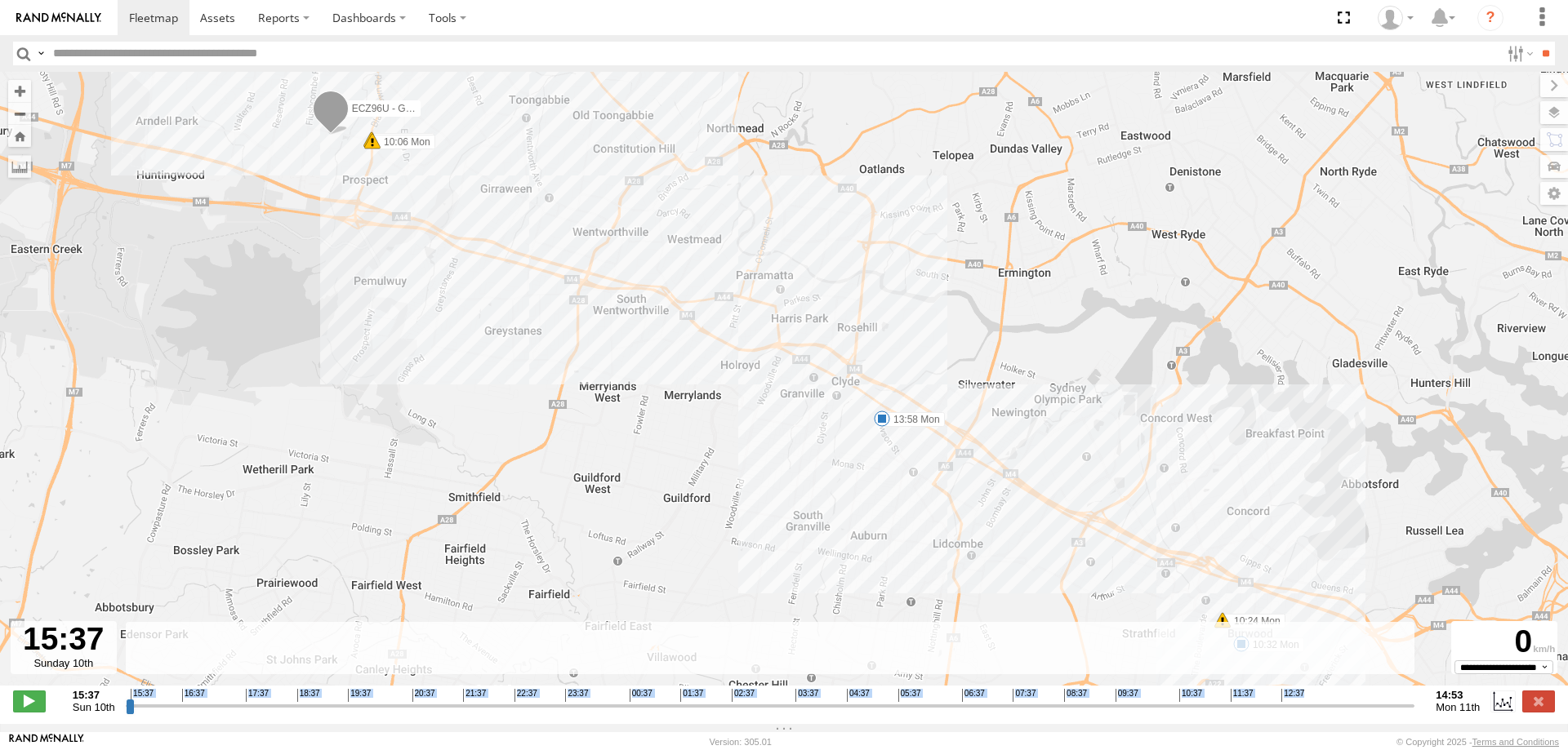
drag, startPoint x: 123, startPoint y: 719, endPoint x: 314, endPoint y: 721, distance: 191.0
click at [314, 714] on div "15:37 Sun 10th Created with Highcharts 6.0.7 Highcharts.com 15:37 16:37 17:37 1…" at bounding box center [783, 701] width 1541 height 25
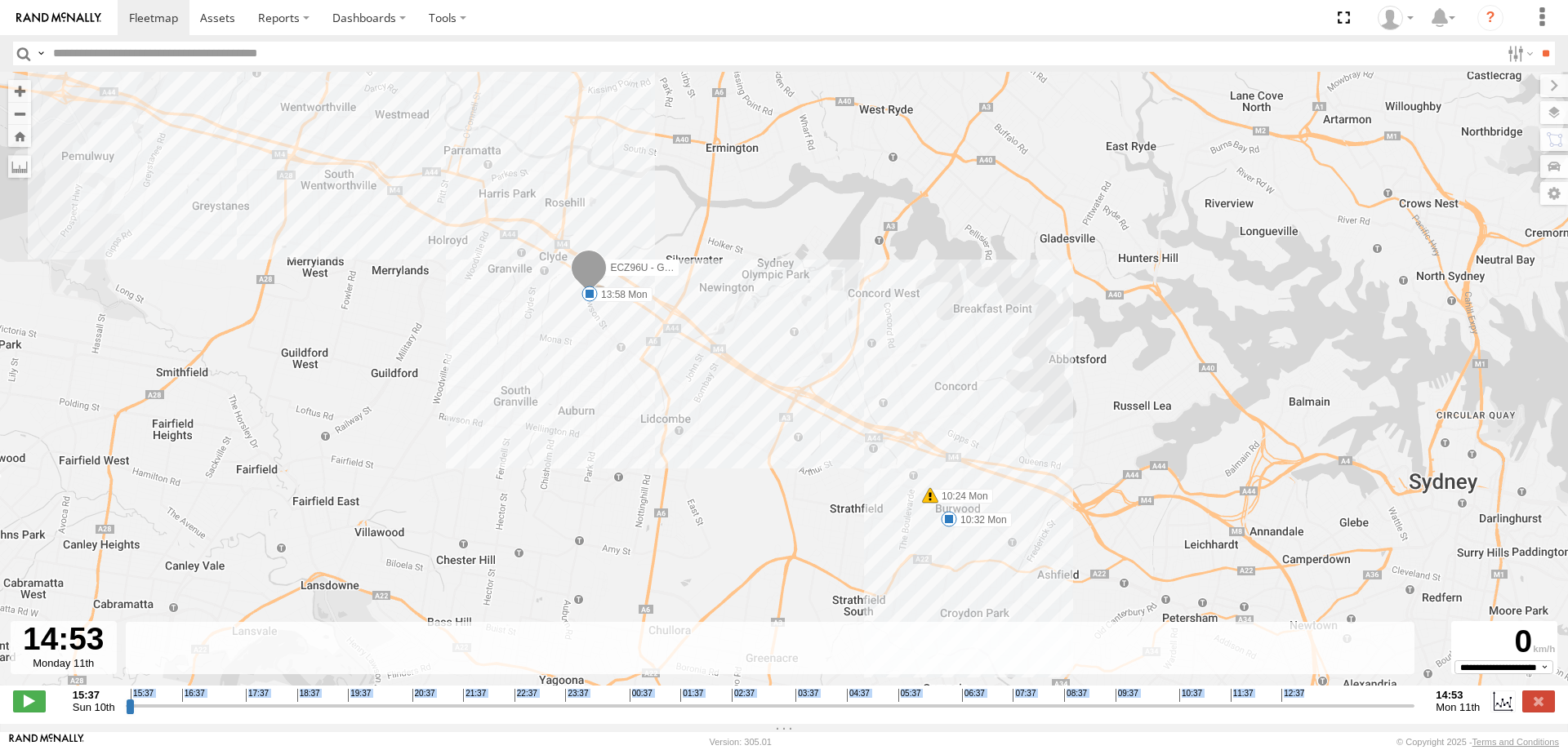
drag, startPoint x: 127, startPoint y: 715, endPoint x: 1567, endPoint y: 728, distance: 1440.1
type input "**********"
click at [1415, 714] on input "range" at bounding box center [770, 706] width 1289 height 16
click at [1538, 708] on label at bounding box center [1538, 701] width 32 height 21
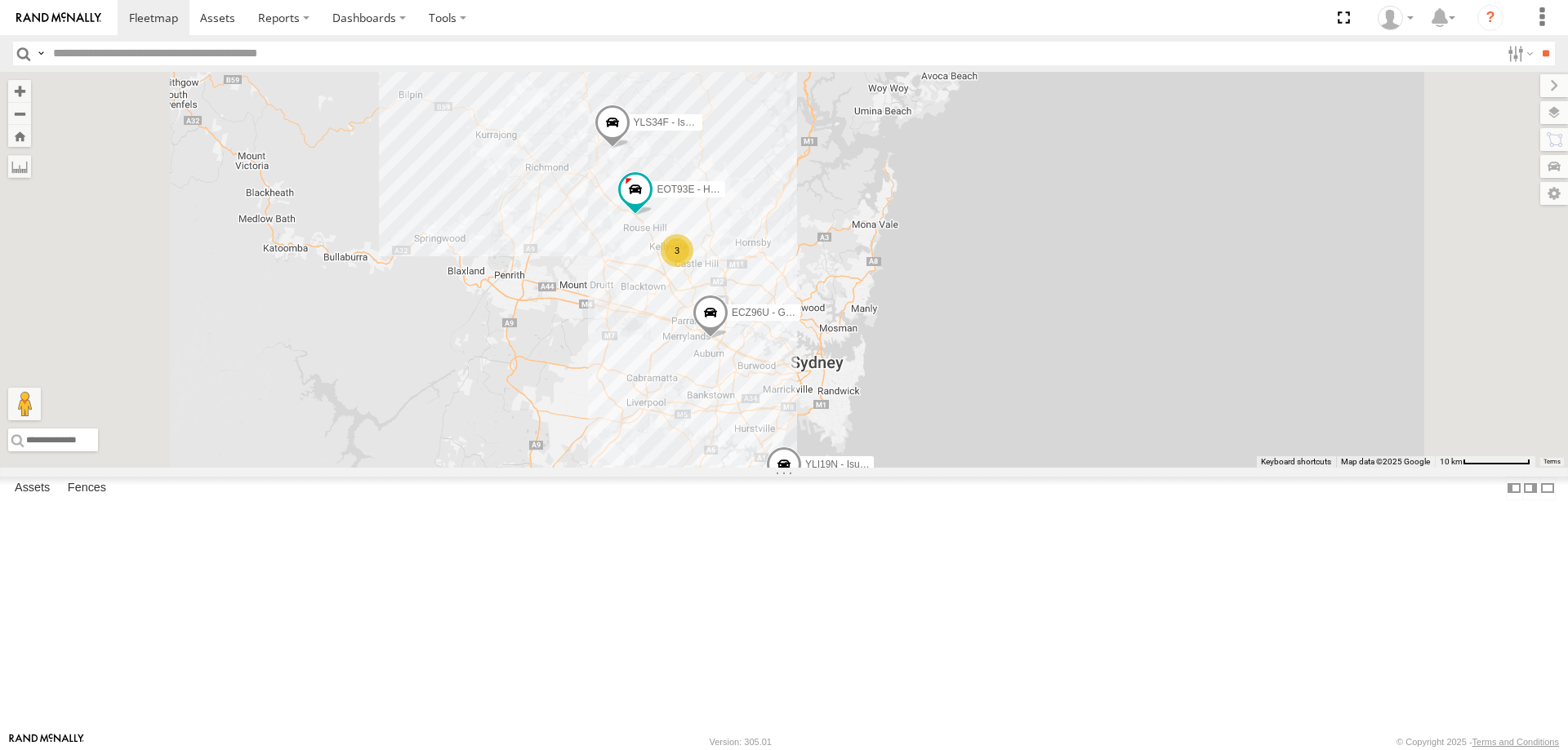
click at [1150, 468] on div "YLI19N - Isuzu DMAX ECZ96U - Great Wall 3 CS45WU - LDV EOT93E - HiAce YLI01U - …" at bounding box center [784, 269] width 1568 height 396
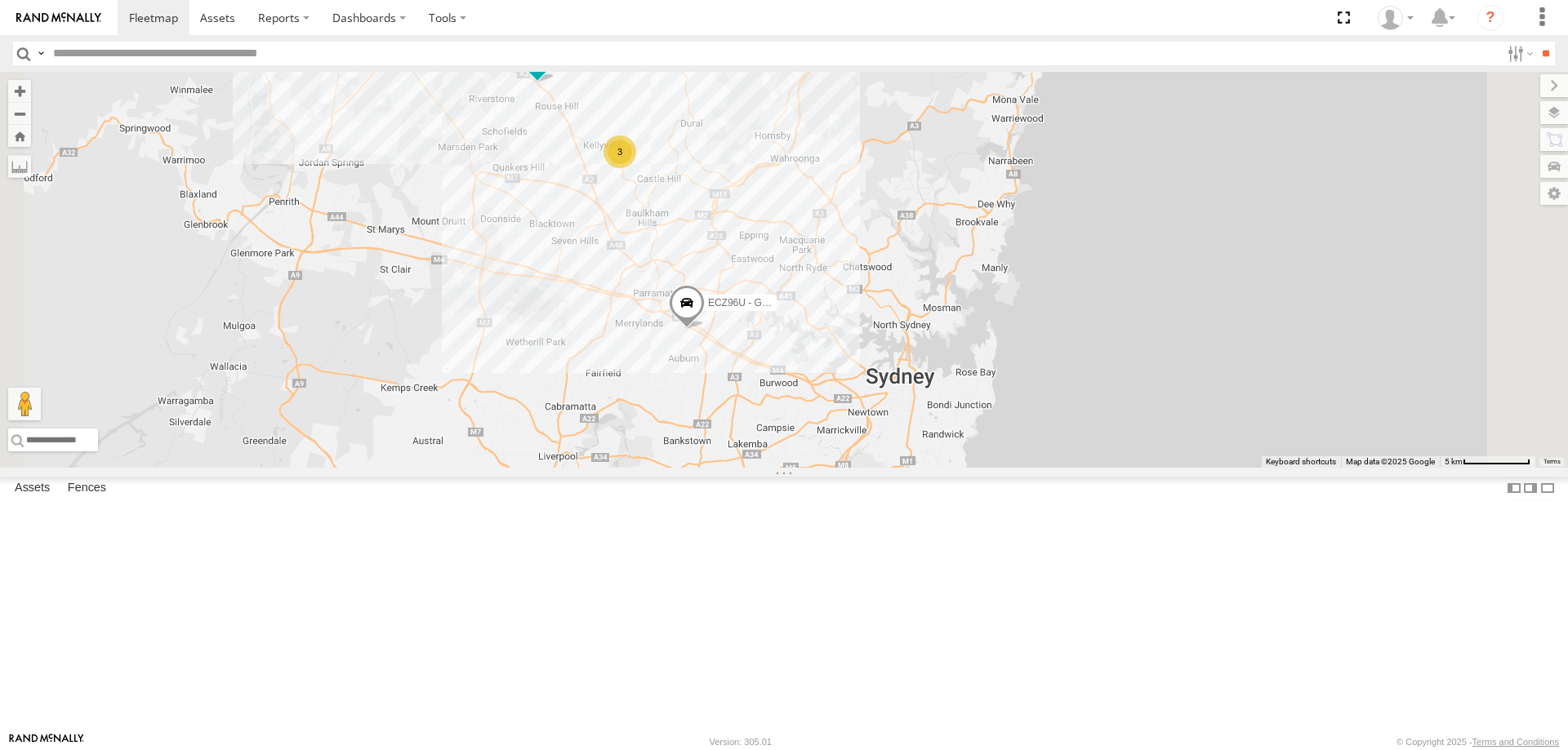
drag, startPoint x: 951, startPoint y: 504, endPoint x: 969, endPoint y: 574, distance: 72.3
click at [969, 468] on div "YLI19N - Isuzu DMAX ECZ96U - Great Wall CS45WU - LDV EOT93E - HiAce YLI01U - Is…" at bounding box center [784, 269] width 1568 height 396
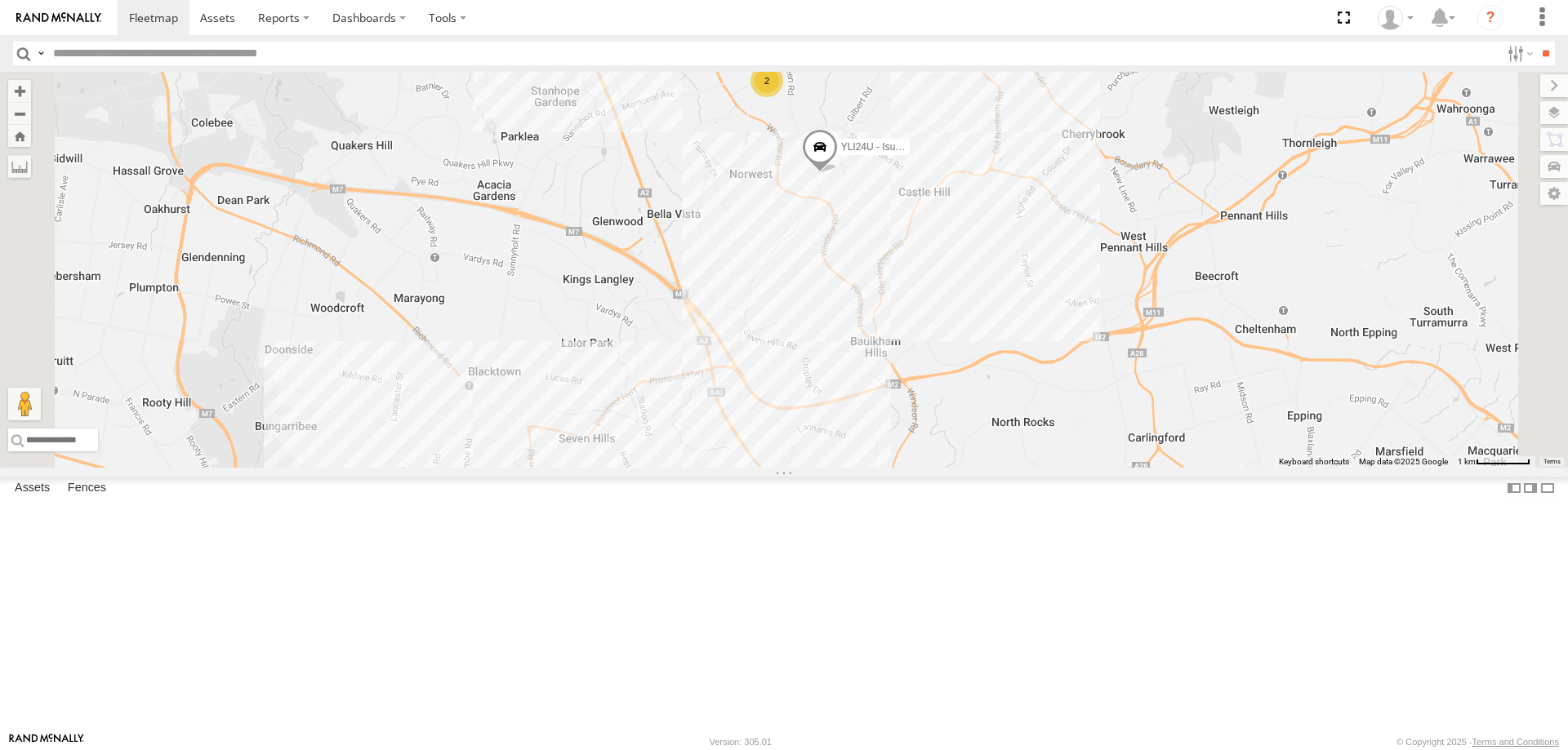
click at [783, 97] on div "2" at bounding box center [766, 80] width 32 height 32
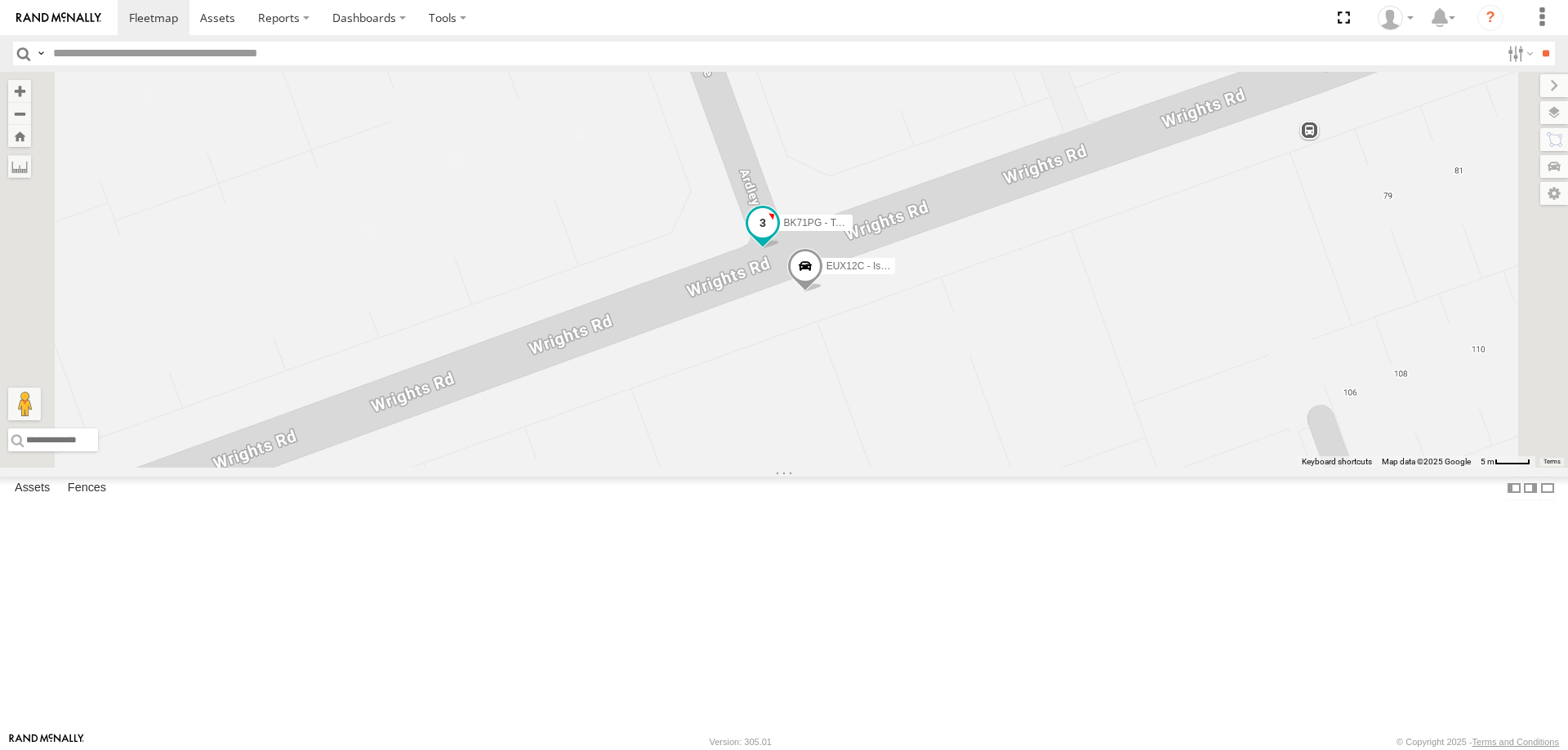
click at [778, 237] on span at bounding box center [763, 222] width 30 height 30
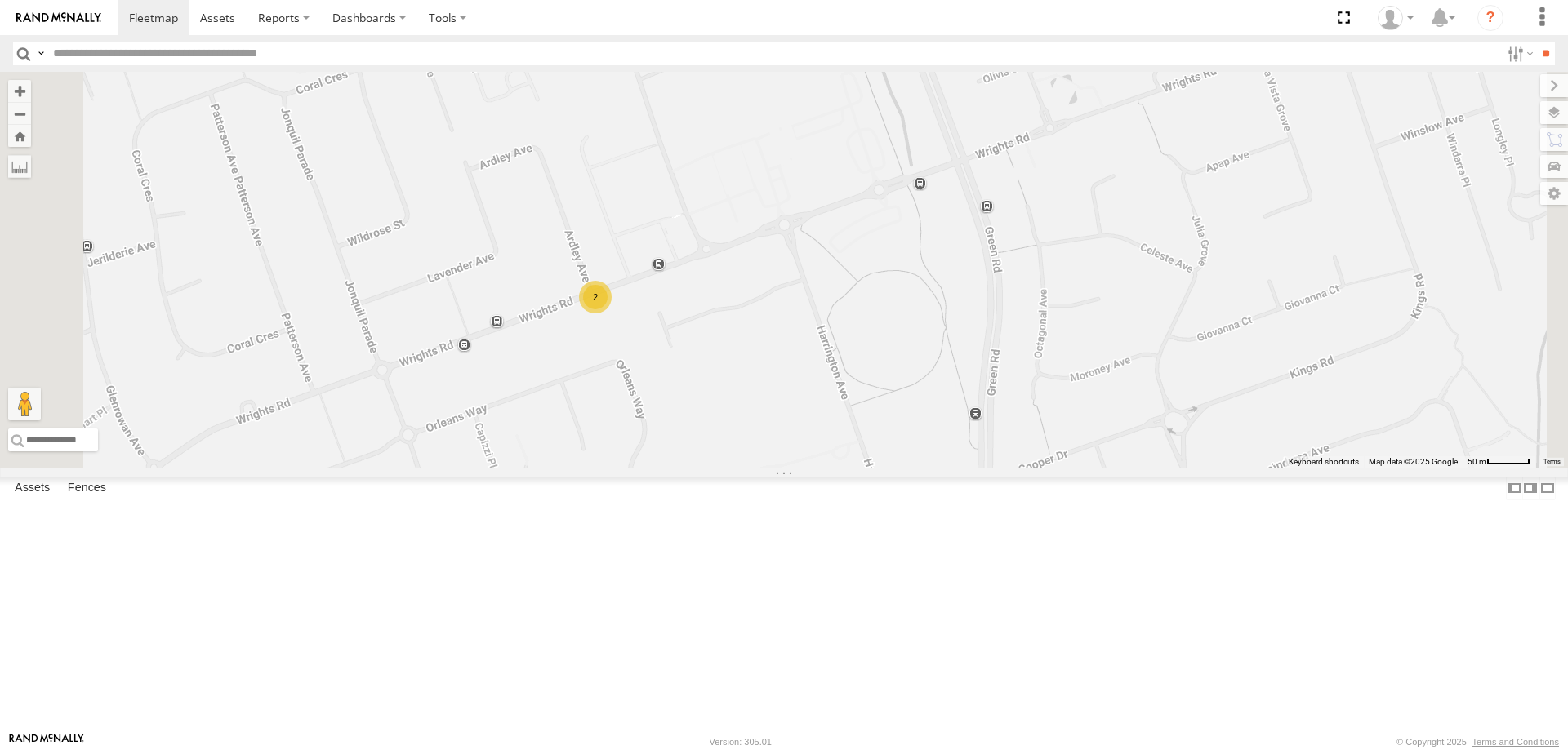
click at [803, 447] on div "YLI19N - Isuzu DMAX ECZ96U - Great Wall CS45WU - LDV EOT93E - HiAce YLI01U - Is…" at bounding box center [784, 269] width 1568 height 396
click at [612, 314] on div "2" at bounding box center [595, 296] width 32 height 32
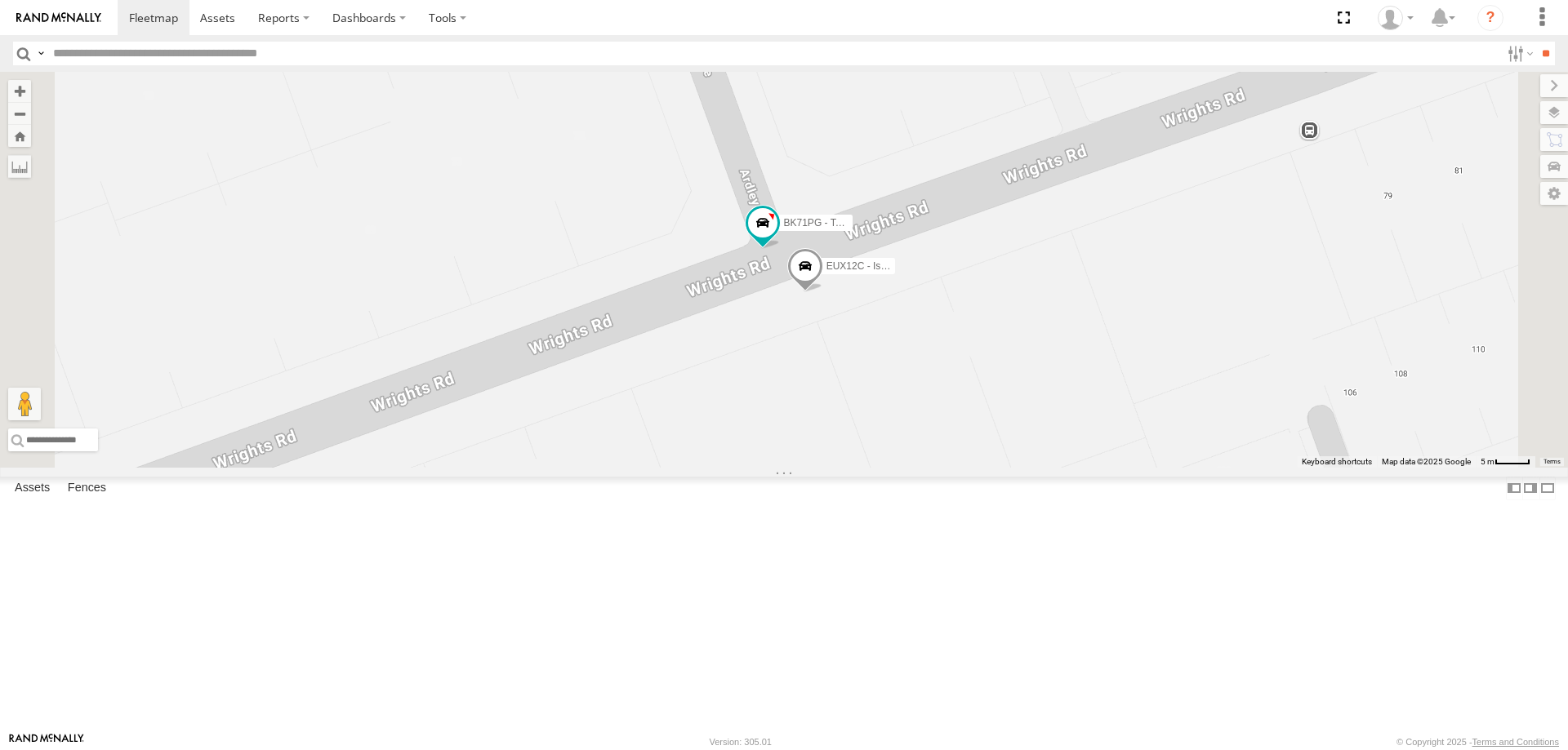
click at [823, 292] on span at bounding box center [804, 270] width 36 height 44
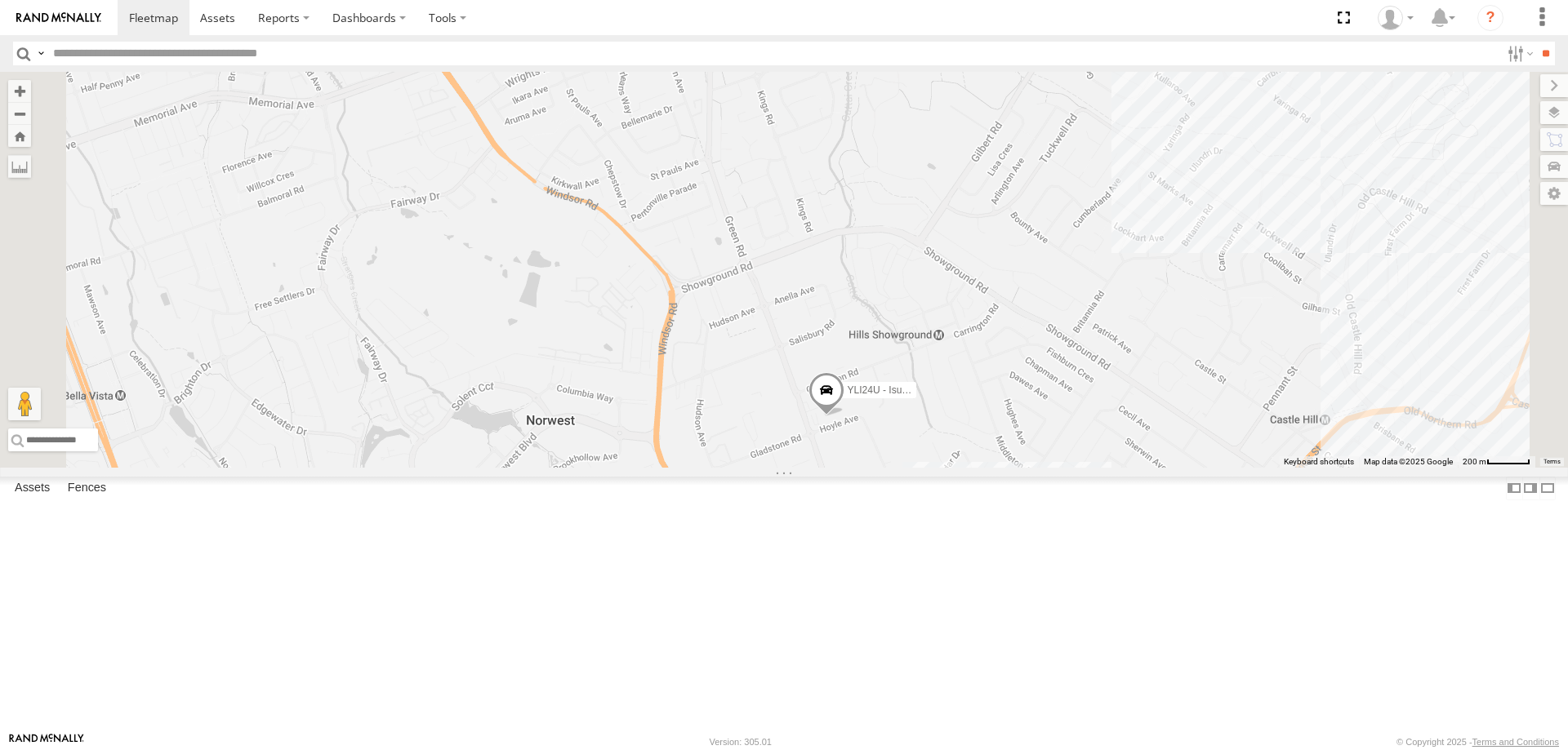
click at [629, 62] on div "2" at bounding box center [612, 45] width 32 height 32
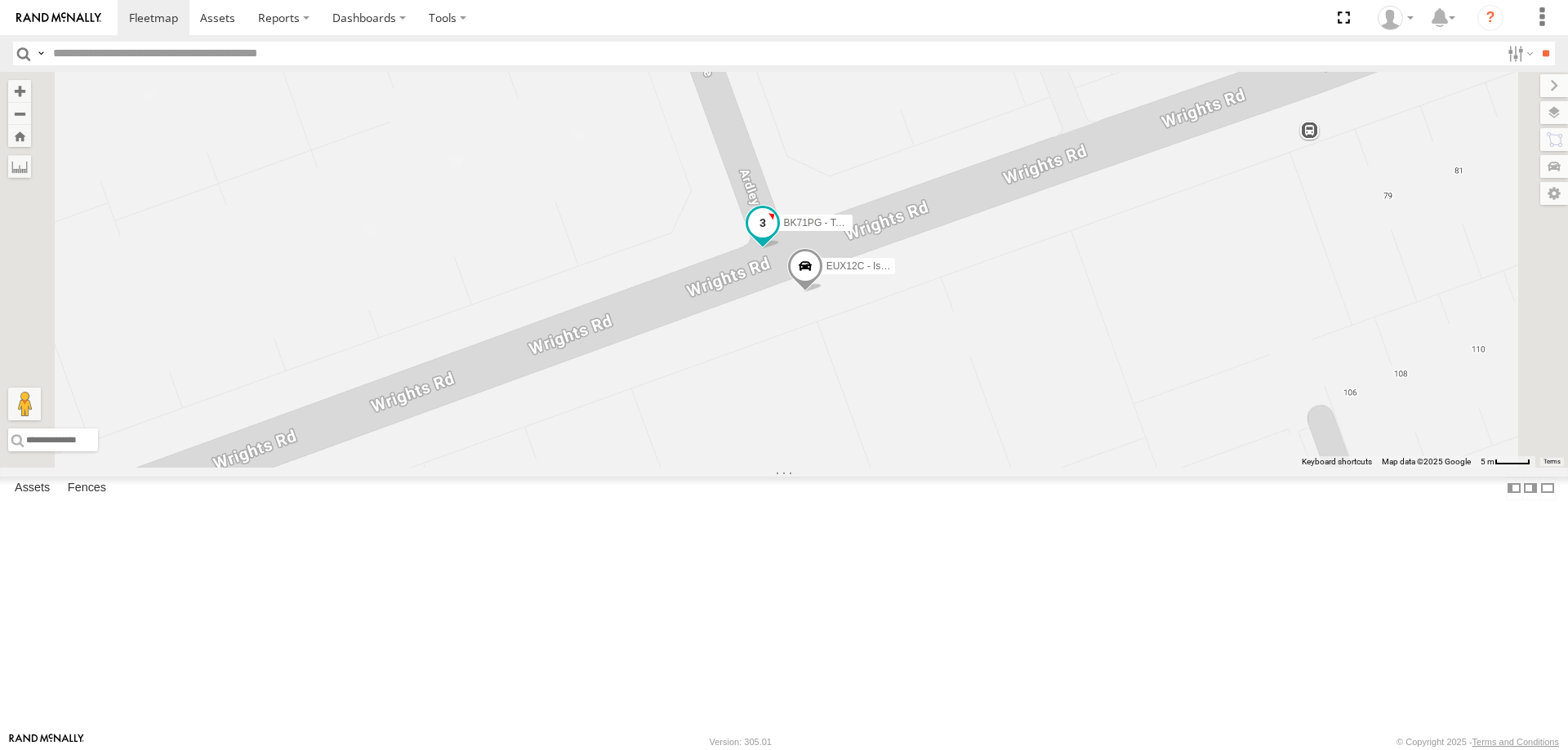
click at [780, 248] on span at bounding box center [762, 226] width 36 height 44
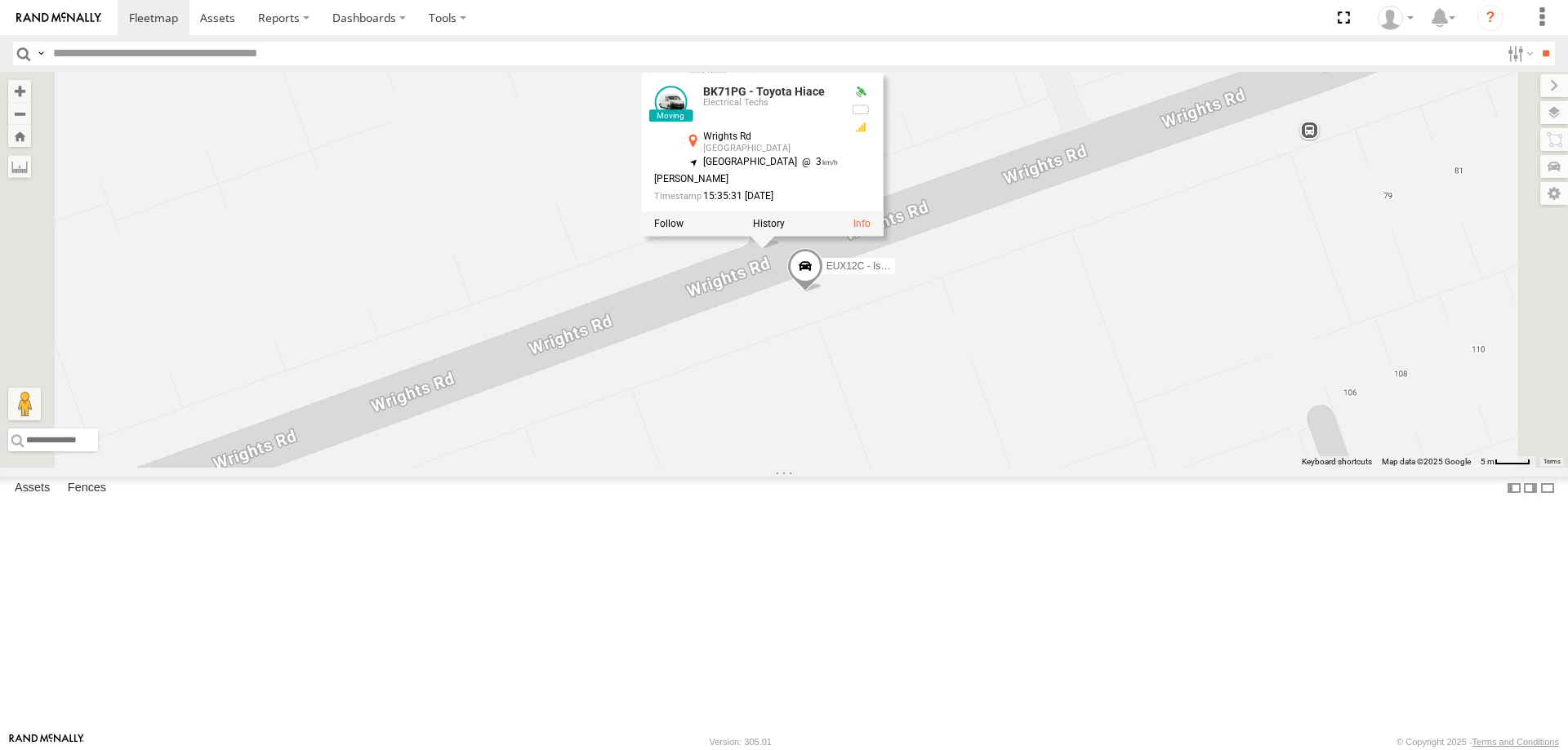
click at [1010, 468] on div "YLI19N - Isuzu DMAX ECZ96U - Great Wall CS45WU - LDV EOT93E - HiAce YLI01U - Is…" at bounding box center [784, 269] width 1568 height 396
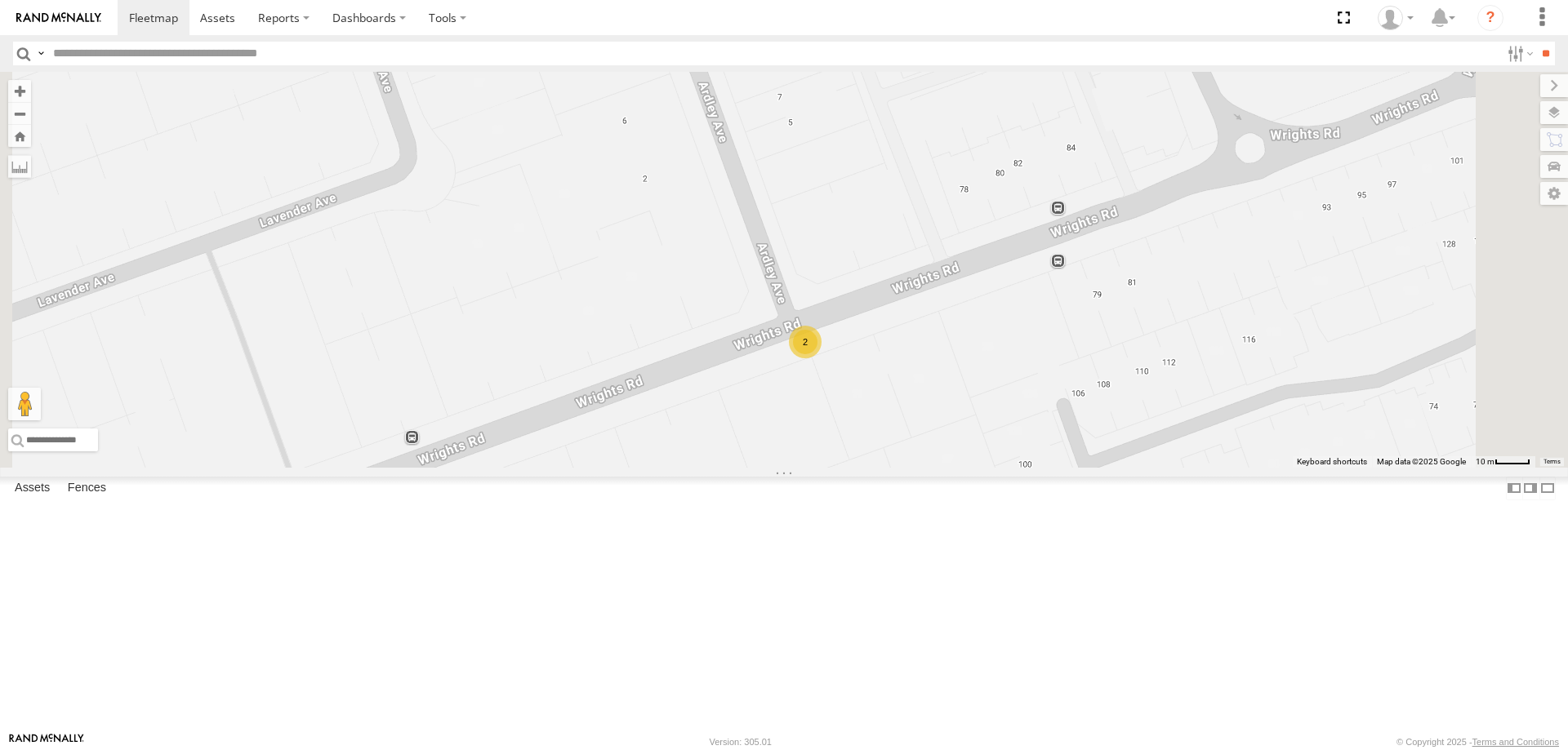
click at [890, 468] on div "YLI19N - Isuzu DMAX ECZ96U - Great Wall CS45WU - LDV EOT93E - HiAce YLI01U - Is…" at bounding box center [784, 269] width 1568 height 396
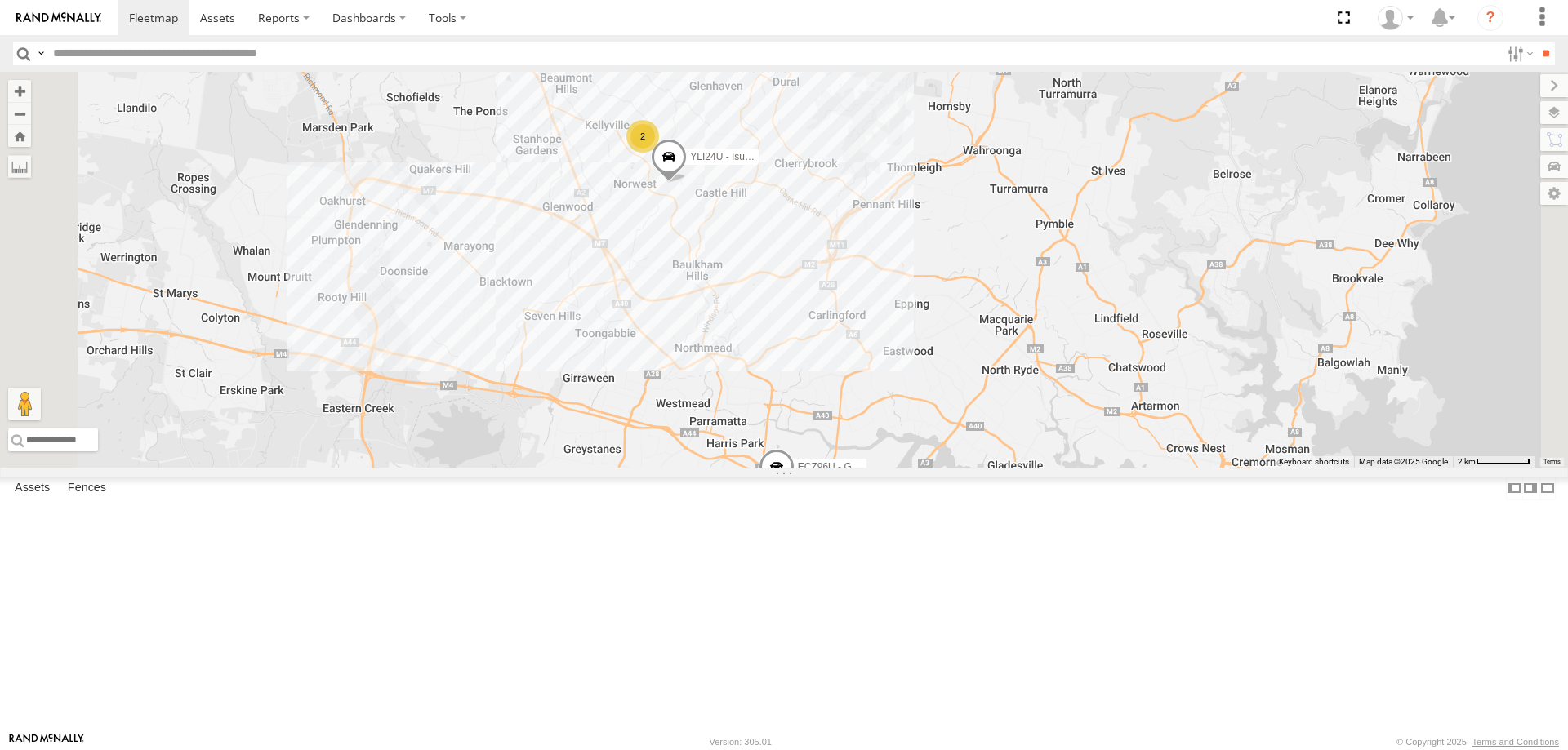
drag, startPoint x: 885, startPoint y: 621, endPoint x: 928, endPoint y: 387, distance: 237.9
click at [928, 387] on div "YLI19N - Isuzu DMAX ECZ96U - Great Wall CS45WU - LDV EOT93E - HiAce YLI01U - Is…" at bounding box center [784, 269] width 1568 height 396
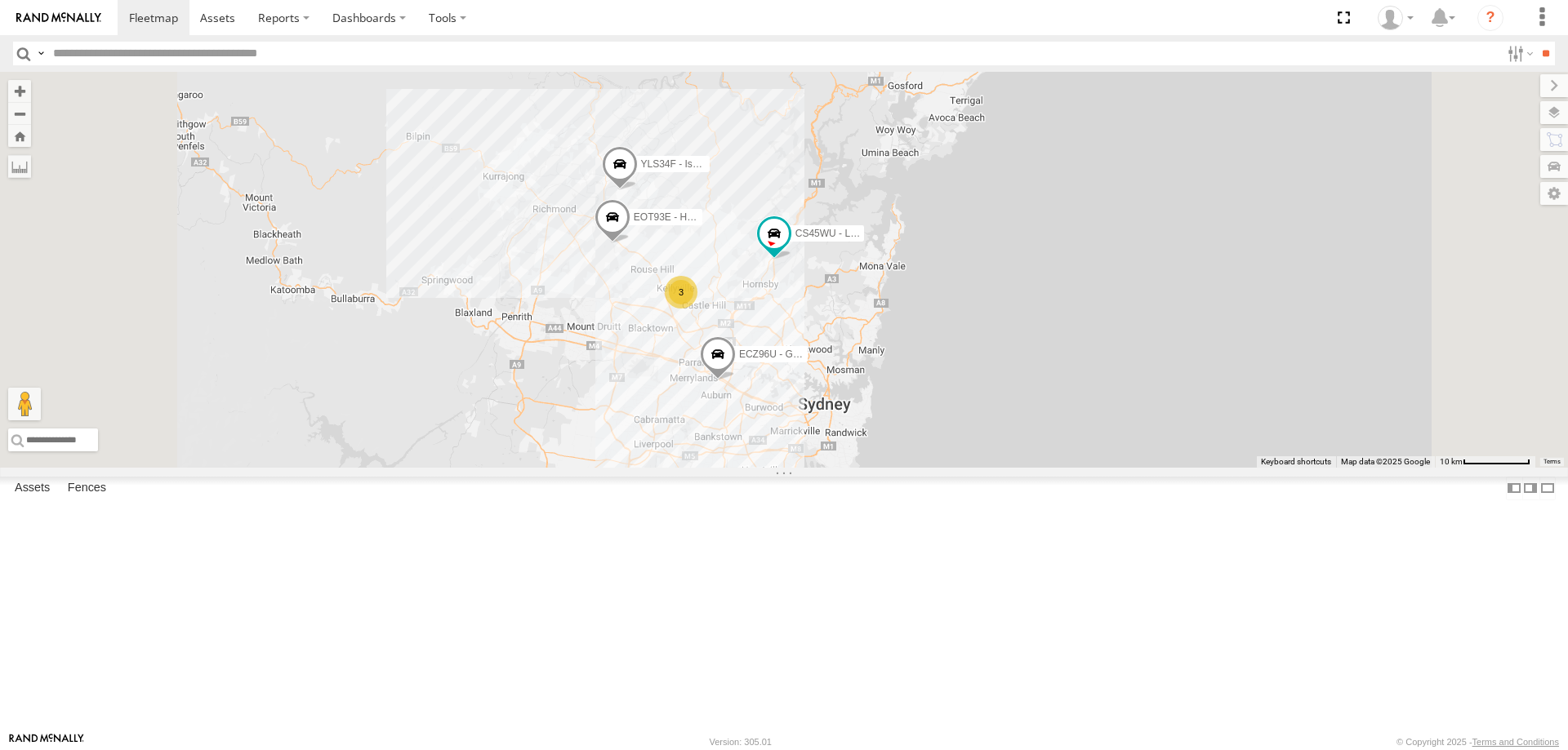
click at [0, 0] on div "BK71PG - Toyota Hiace Electrical Techs" at bounding box center [0, 0] width 0 height 0
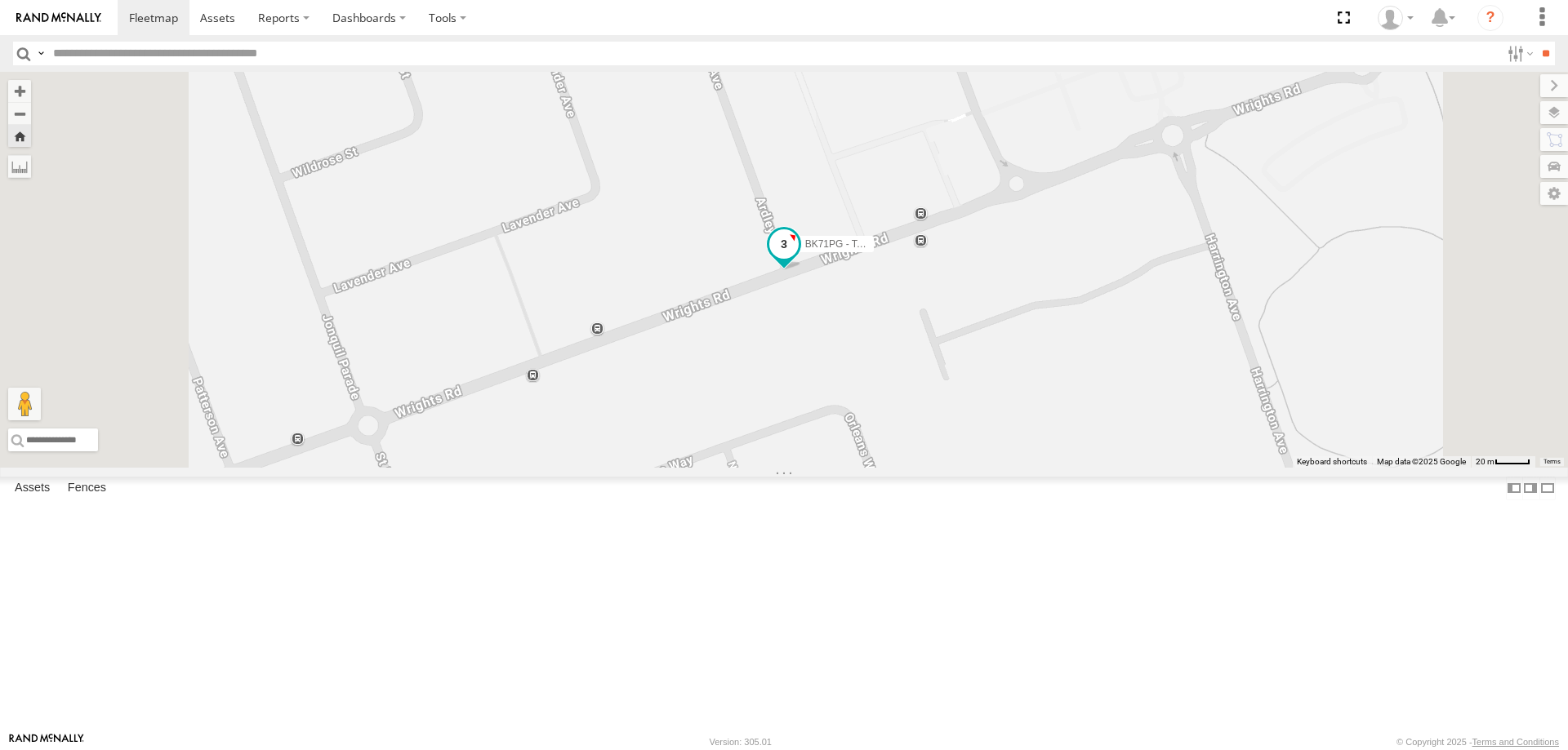
click at [799, 258] on span at bounding box center [784, 244] width 30 height 30
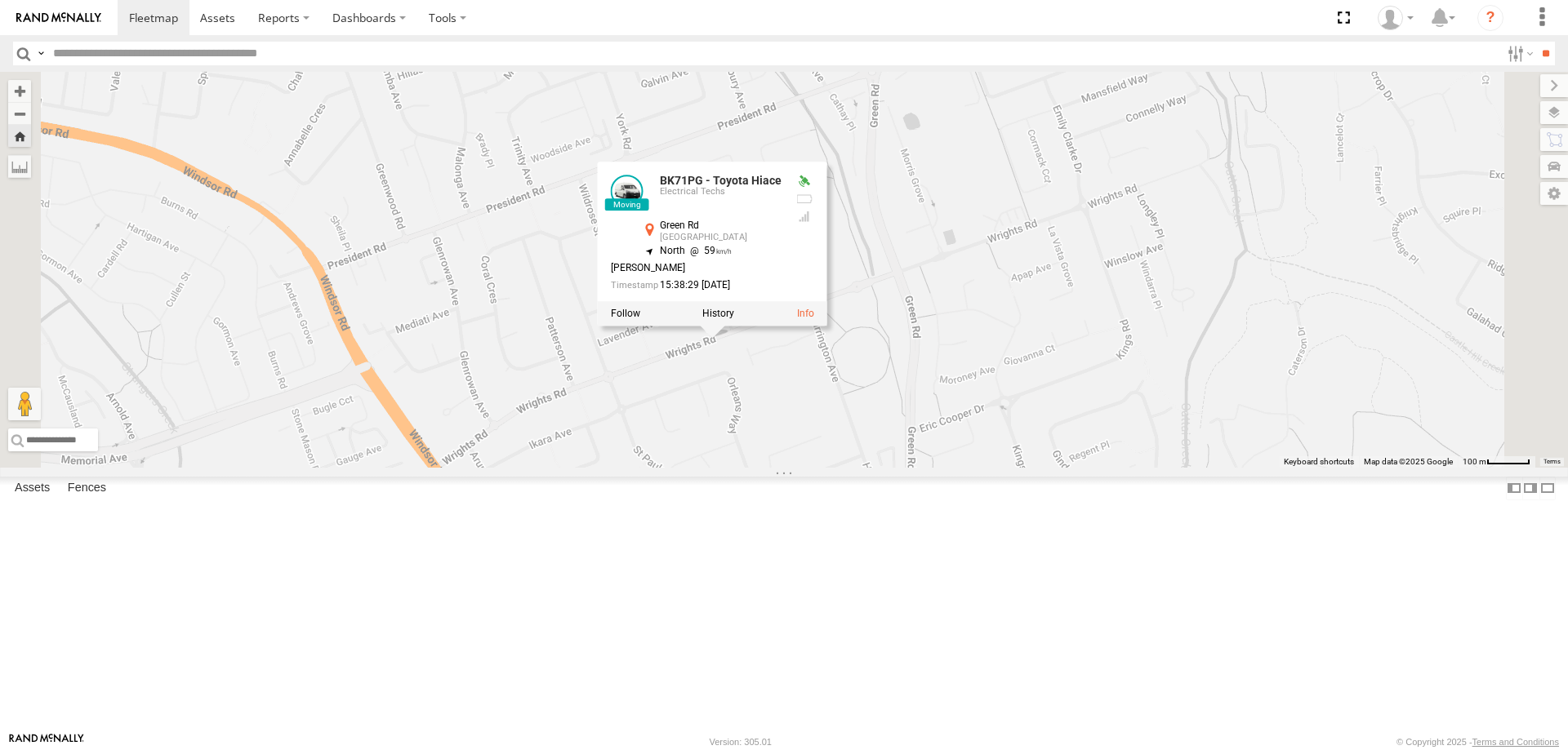
click at [806, 468] on div "BK71PG - Toyota Hiace BK71PG - Toyota Hiace Electrical Techs Green Rd Kellyvill…" at bounding box center [784, 269] width 1568 height 396
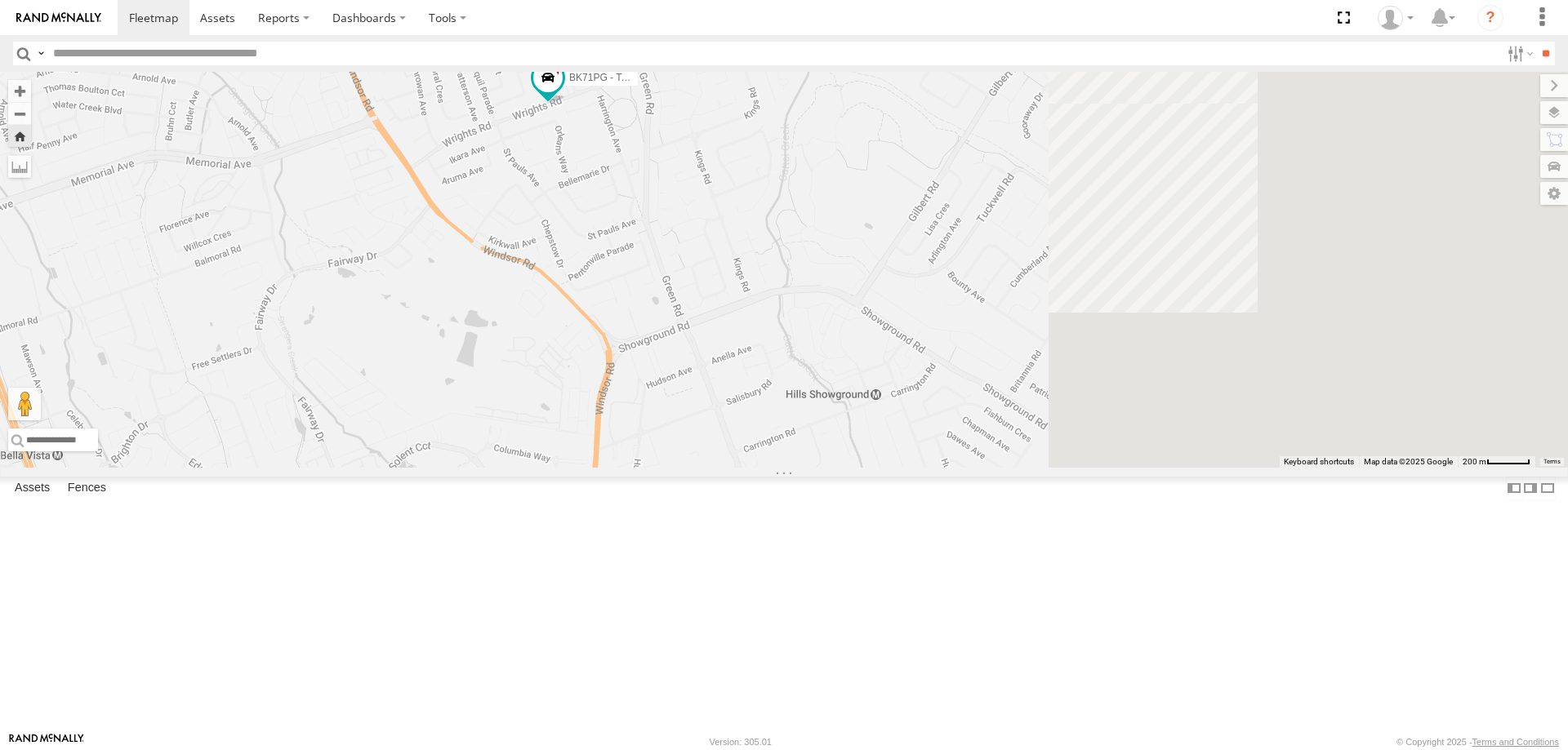
drag, startPoint x: 1378, startPoint y: 673, endPoint x: 962, endPoint y: 426, distance: 483.8
click at [962, 426] on div "BK71PG - Toyota Hiace" at bounding box center [784, 269] width 1568 height 396
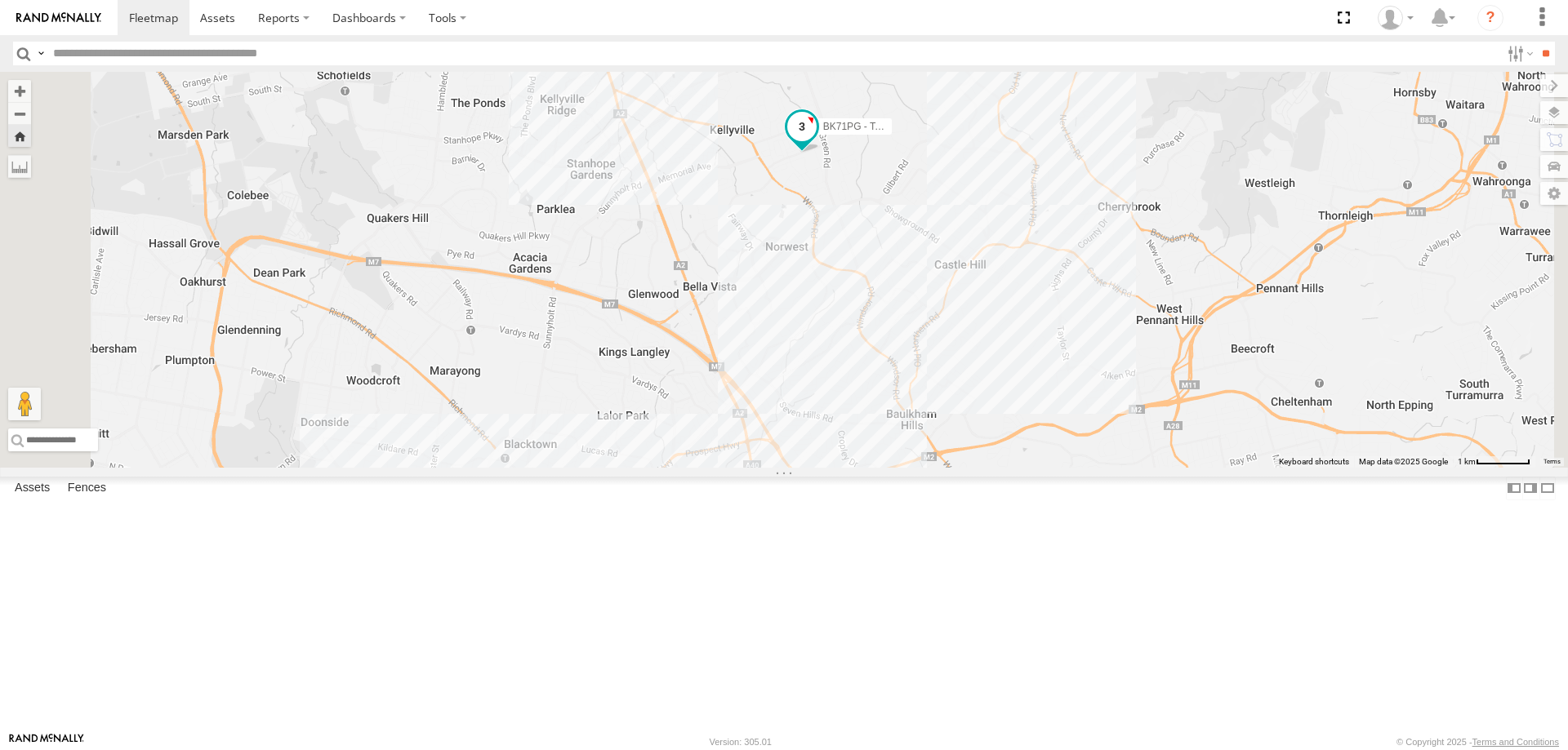
click at [816, 141] on span at bounding box center [802, 126] width 30 height 30
click at [1130, 468] on div "BK71PG - Toyota Hiace BK71PG - Toyota Hiace Electrical Techs [PERSON_NAME] Glen…" at bounding box center [784, 269] width 1568 height 396
click at [975, 468] on div "BK71PG - Toyota Hiace" at bounding box center [784, 269] width 1568 height 396
click at [1097, 202] on div "BK71PG - Toyota Hiace" at bounding box center [784, 269] width 1568 height 396
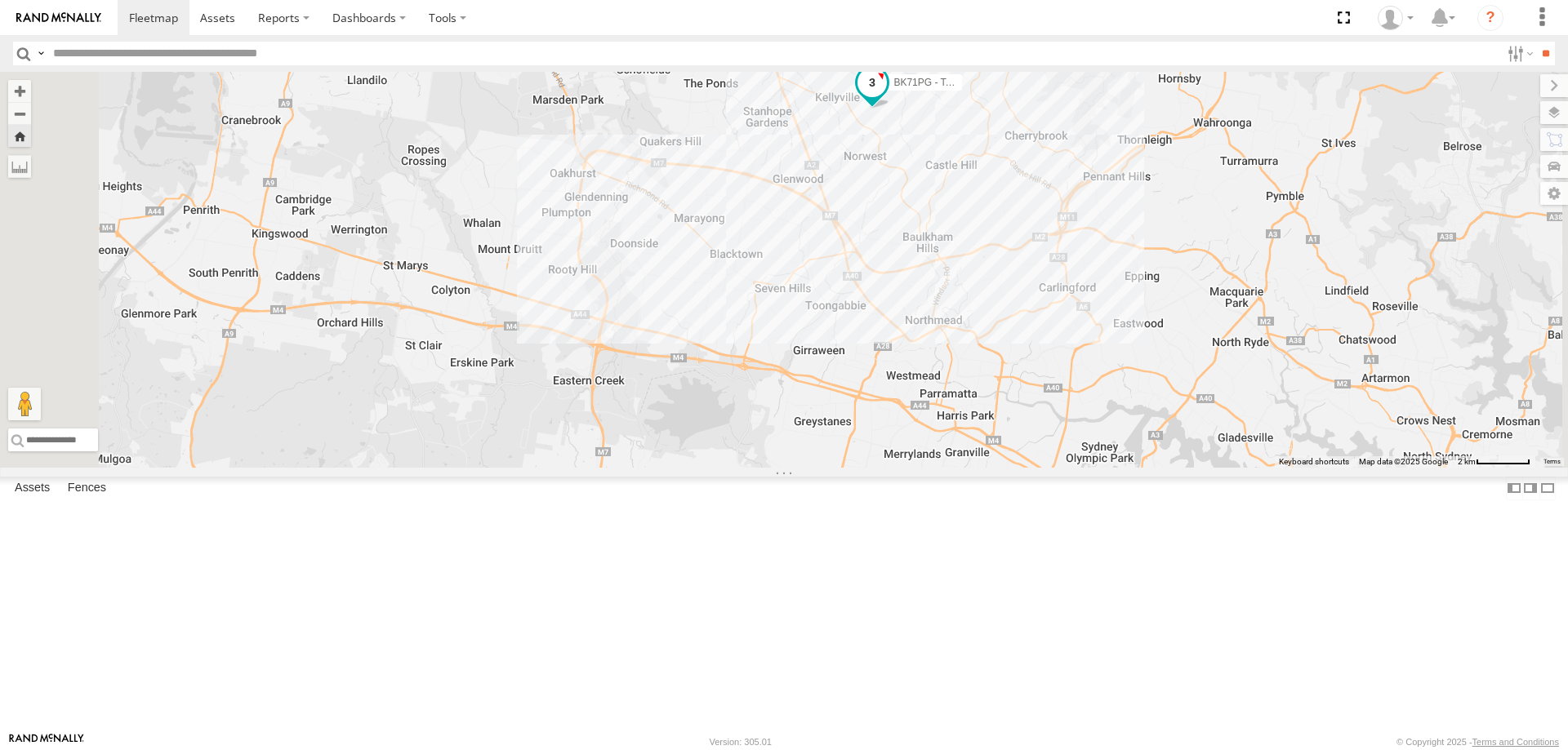
click at [962, 90] on label "BK71PG - Toyota Hiace" at bounding box center [921, 83] width 82 height 17
click at [1137, 324] on div "BK71PG - Toyota Hiace BK71PG - Toyota Hiace Electrical Techs [PERSON_NAME] Glen…" at bounding box center [784, 269] width 1568 height 396
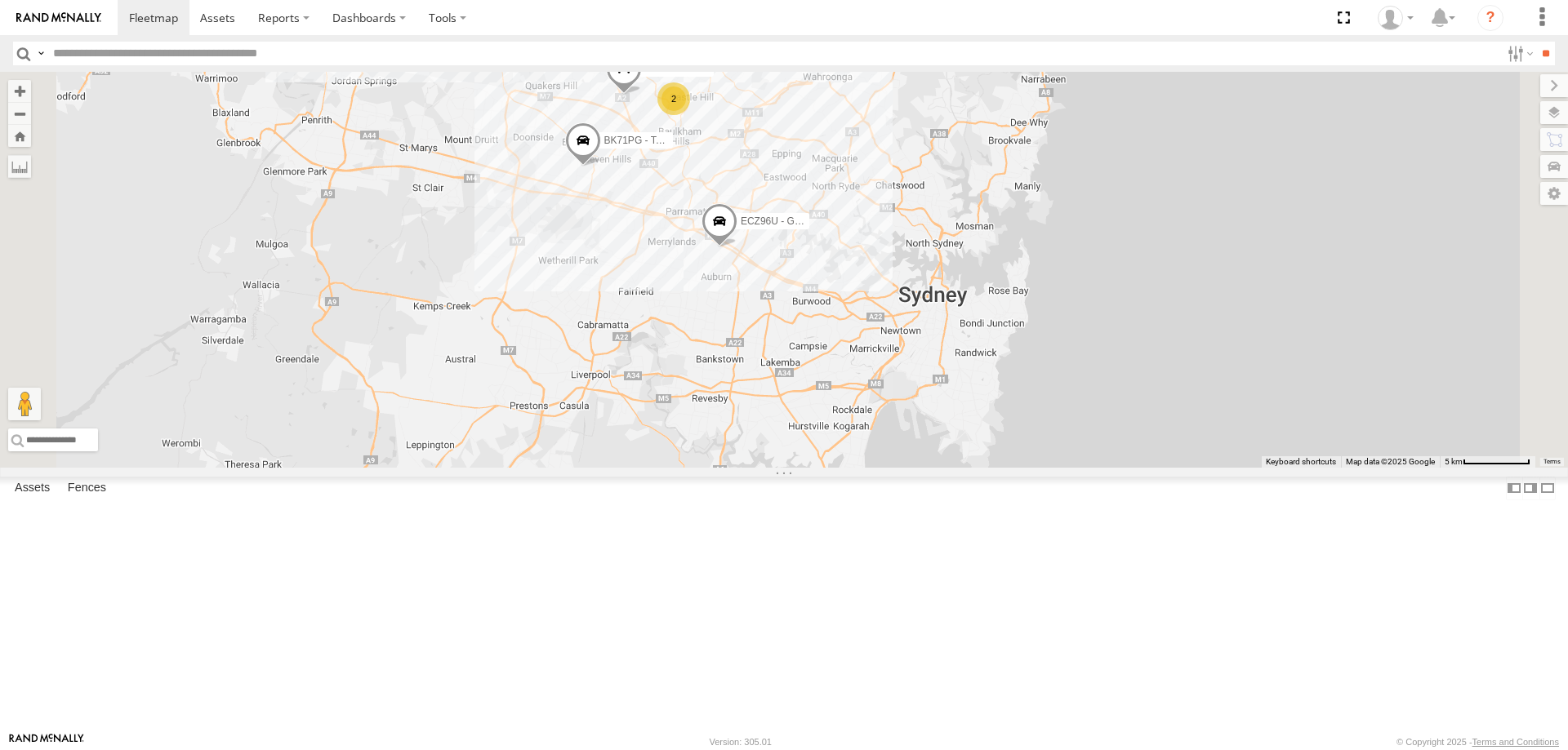
drag, startPoint x: 1020, startPoint y: 542, endPoint x: 885, endPoint y: 519, distance: 136.9
click at [885, 468] on div "YLI19N - Isuzu DMAX ECZ96U - Great Wall EOT93E - HiAce YLI01U - Isuzu DMAX YLS3…" at bounding box center [784, 269] width 1568 height 396
